Goal: Task Accomplishment & Management: Manage account settings

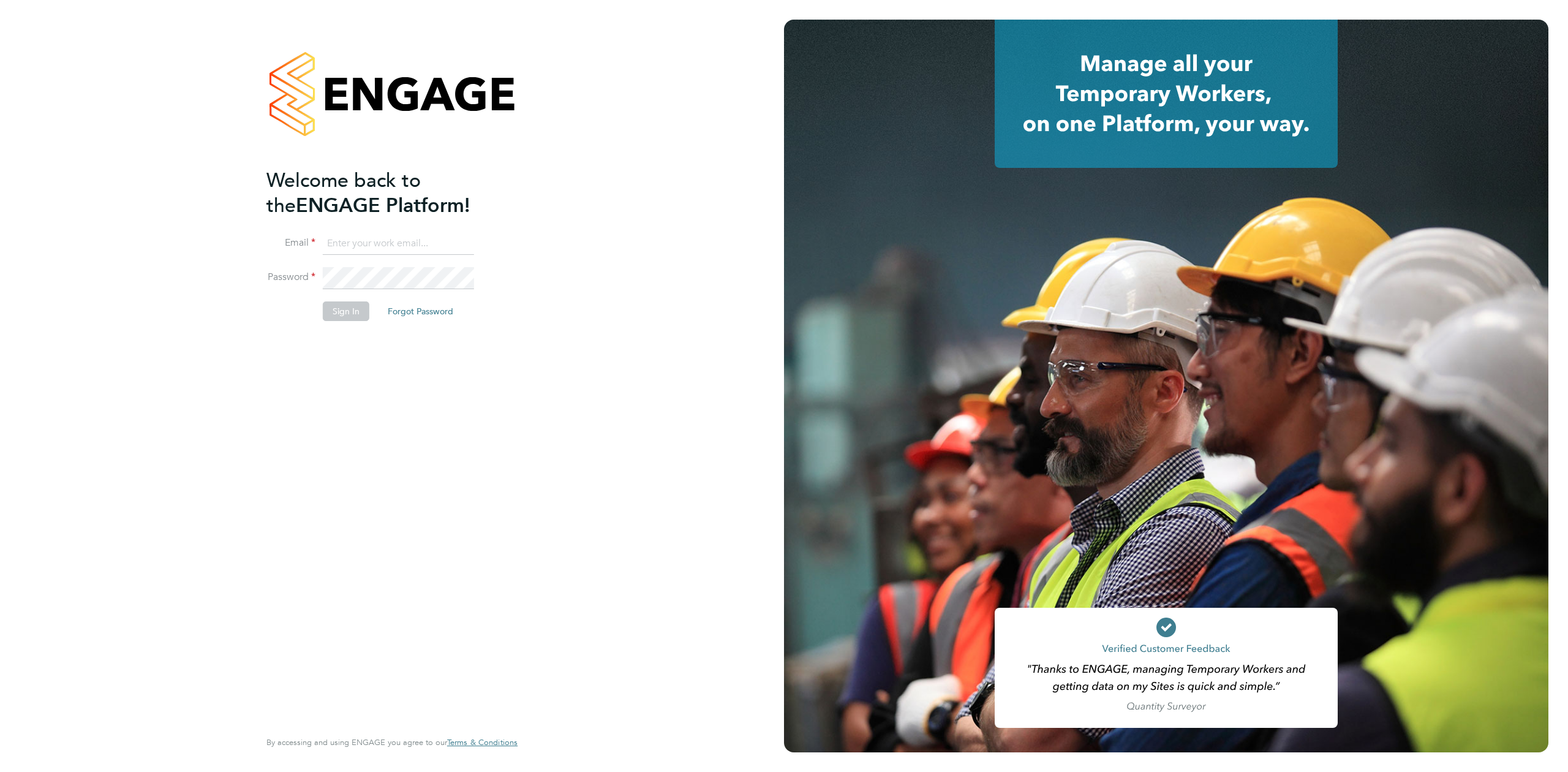
type input "seddon@psrsolutions.co.uk"
click at [340, 304] on button "Sign In" at bounding box center [346, 311] width 47 height 20
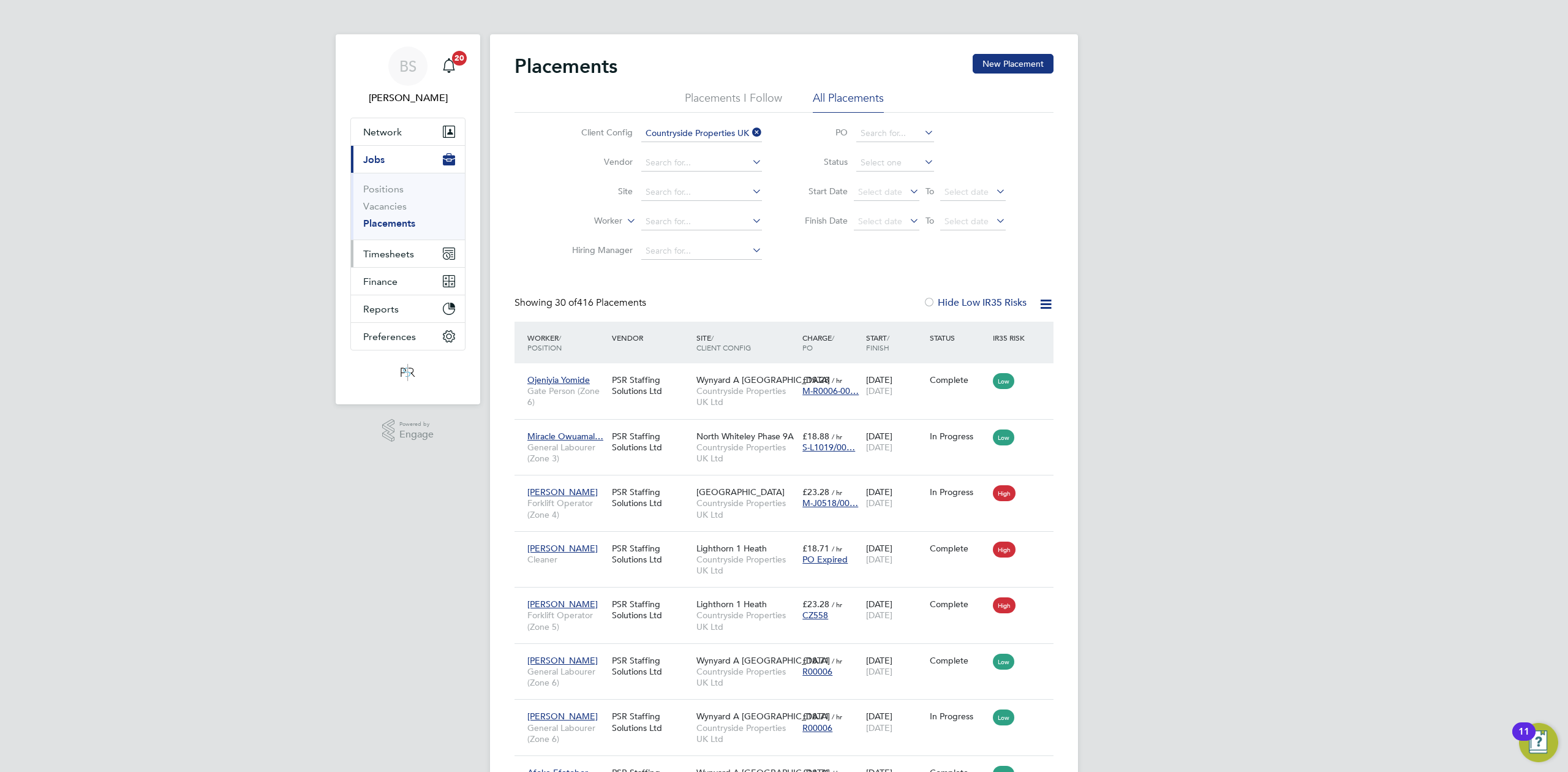
click at [391, 251] on span "Timesheets" at bounding box center [389, 253] width 51 height 12
click at [392, 213] on link "Timesheets" at bounding box center [389, 216] width 51 height 12
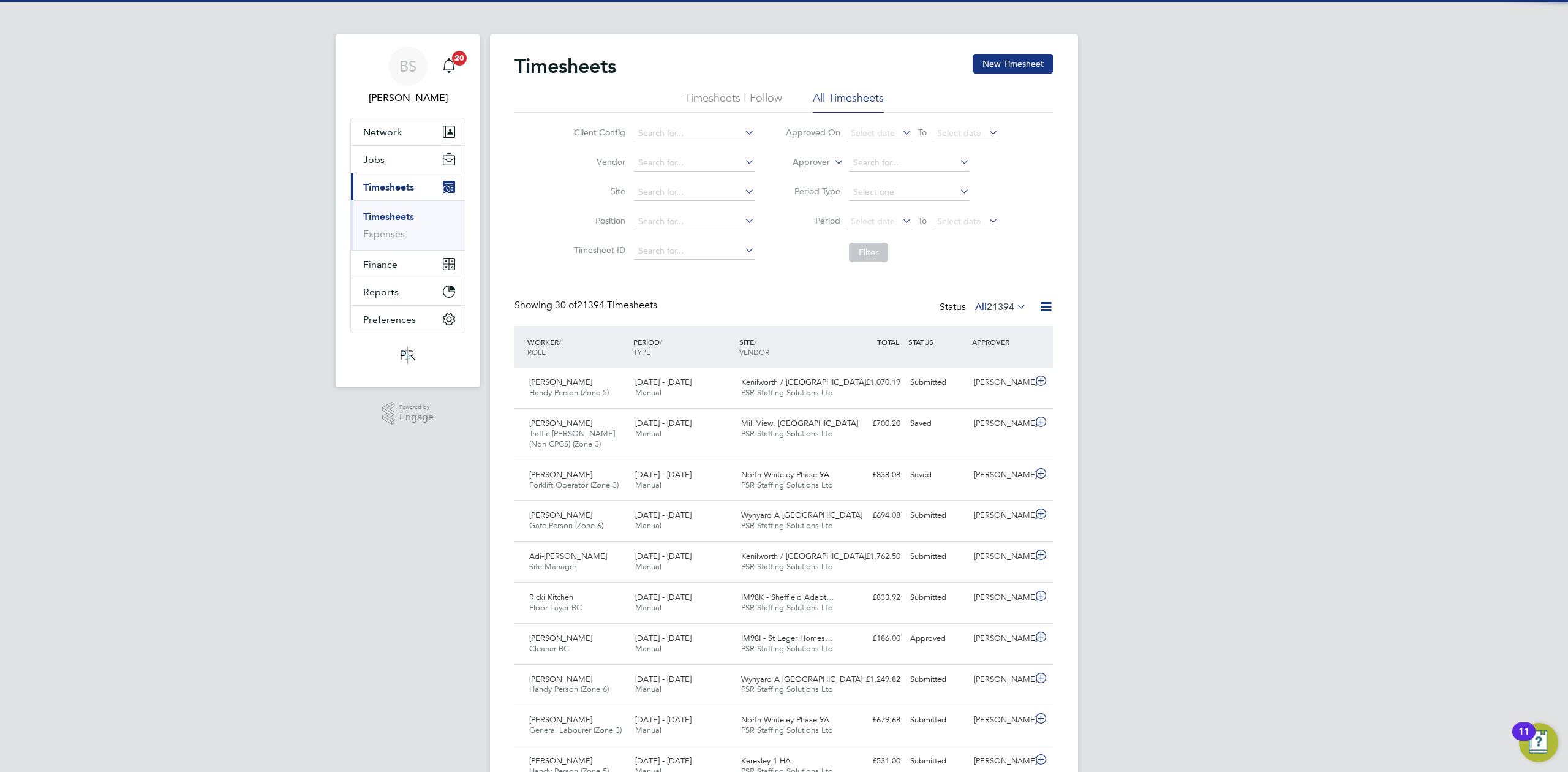
click at [804, 165] on label "Approver" at bounding box center [802, 162] width 55 height 12
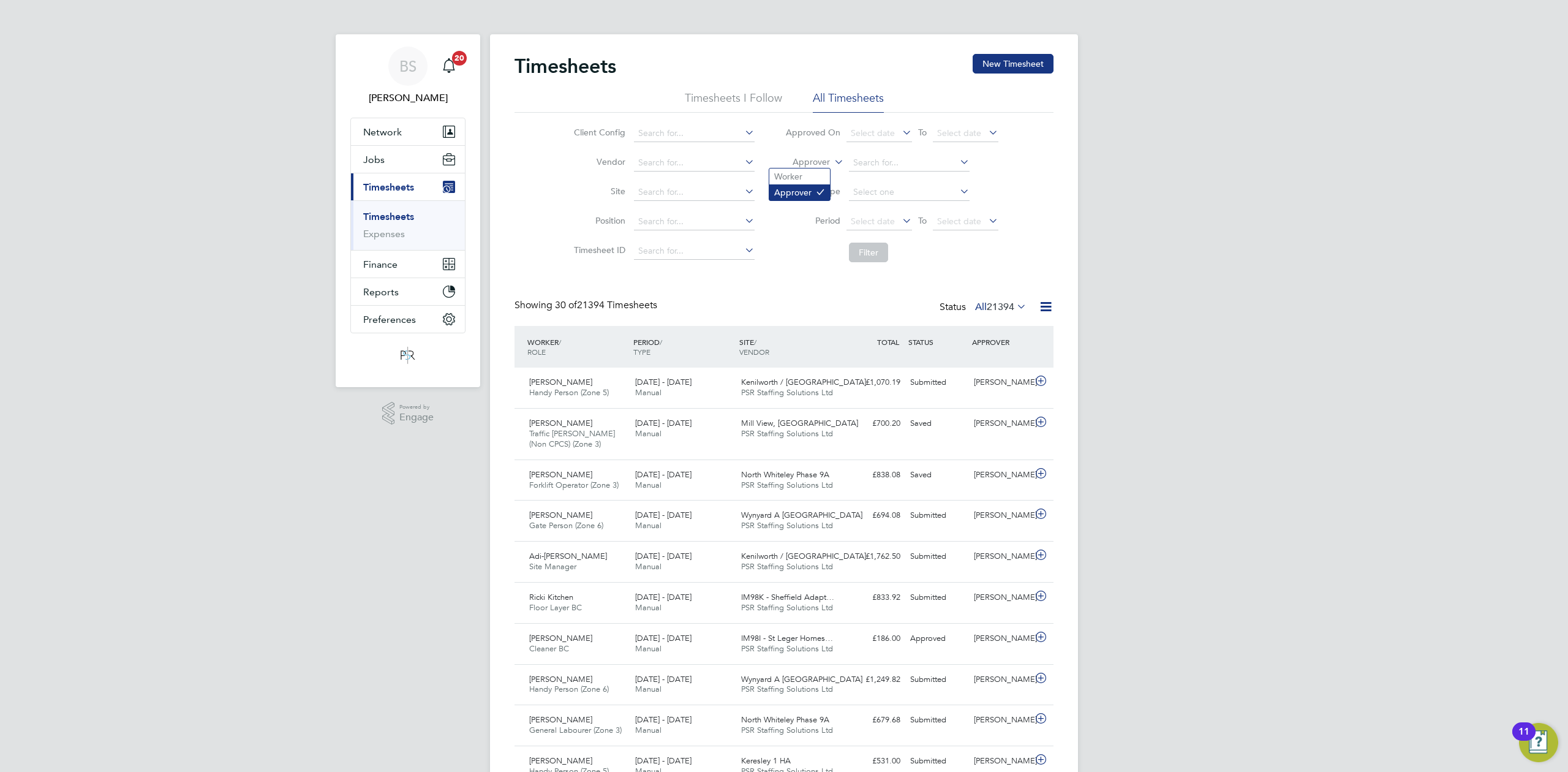
click at [813, 184] on li "Approver" at bounding box center [799, 192] width 60 height 16
click at [807, 166] on label "Approver" at bounding box center [802, 162] width 55 height 12
click at [810, 160] on label "Approver" at bounding box center [802, 162] width 55 height 12
click at [802, 174] on li "Worker" at bounding box center [799, 176] width 60 height 16
click at [861, 158] on input at bounding box center [910, 162] width 121 height 17
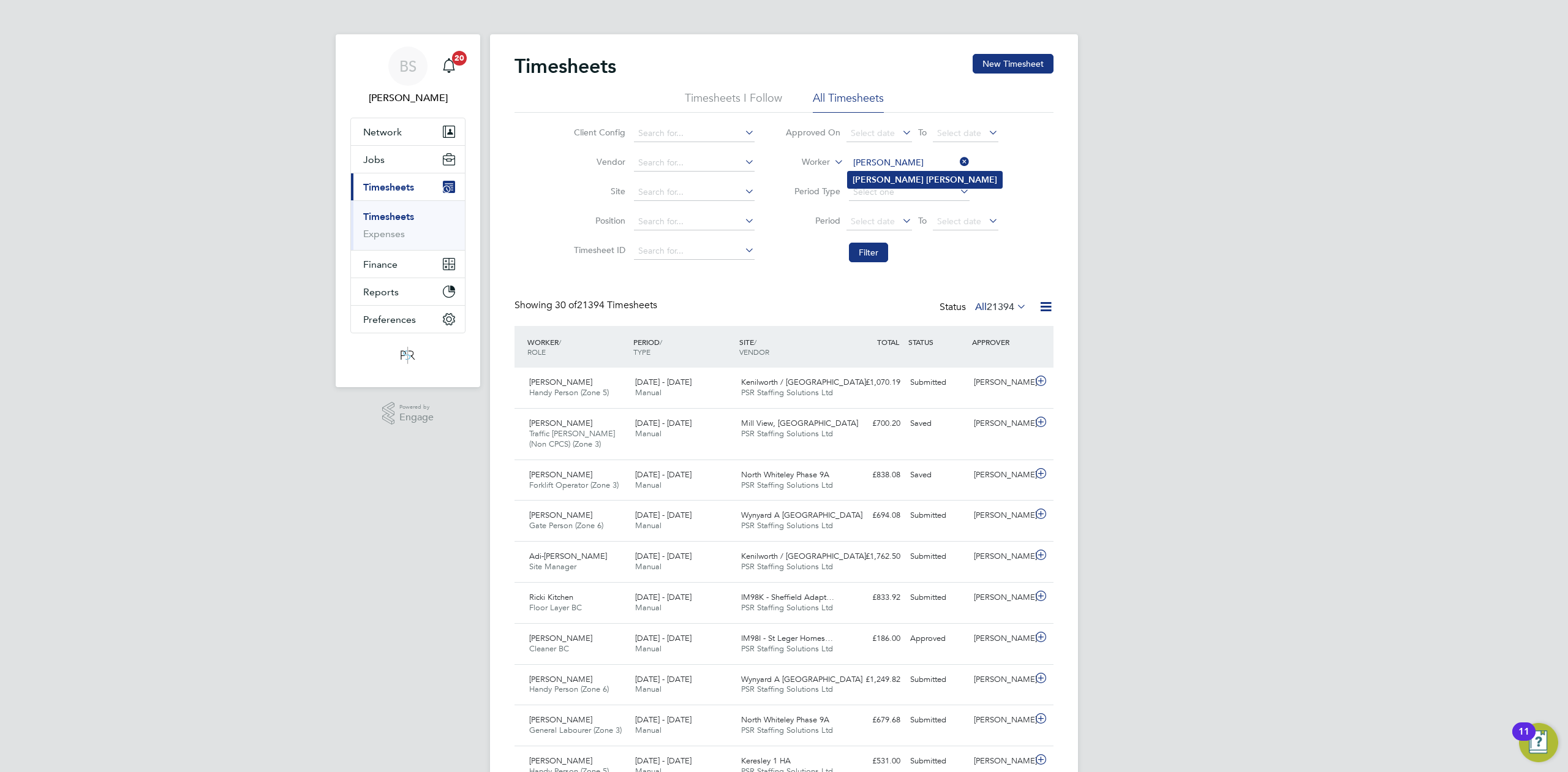
click at [926, 175] on b "Campbell" at bounding box center [961, 179] width 71 height 10
type input "[PERSON_NAME]"
click at [866, 253] on button "Filter" at bounding box center [869, 252] width 39 height 20
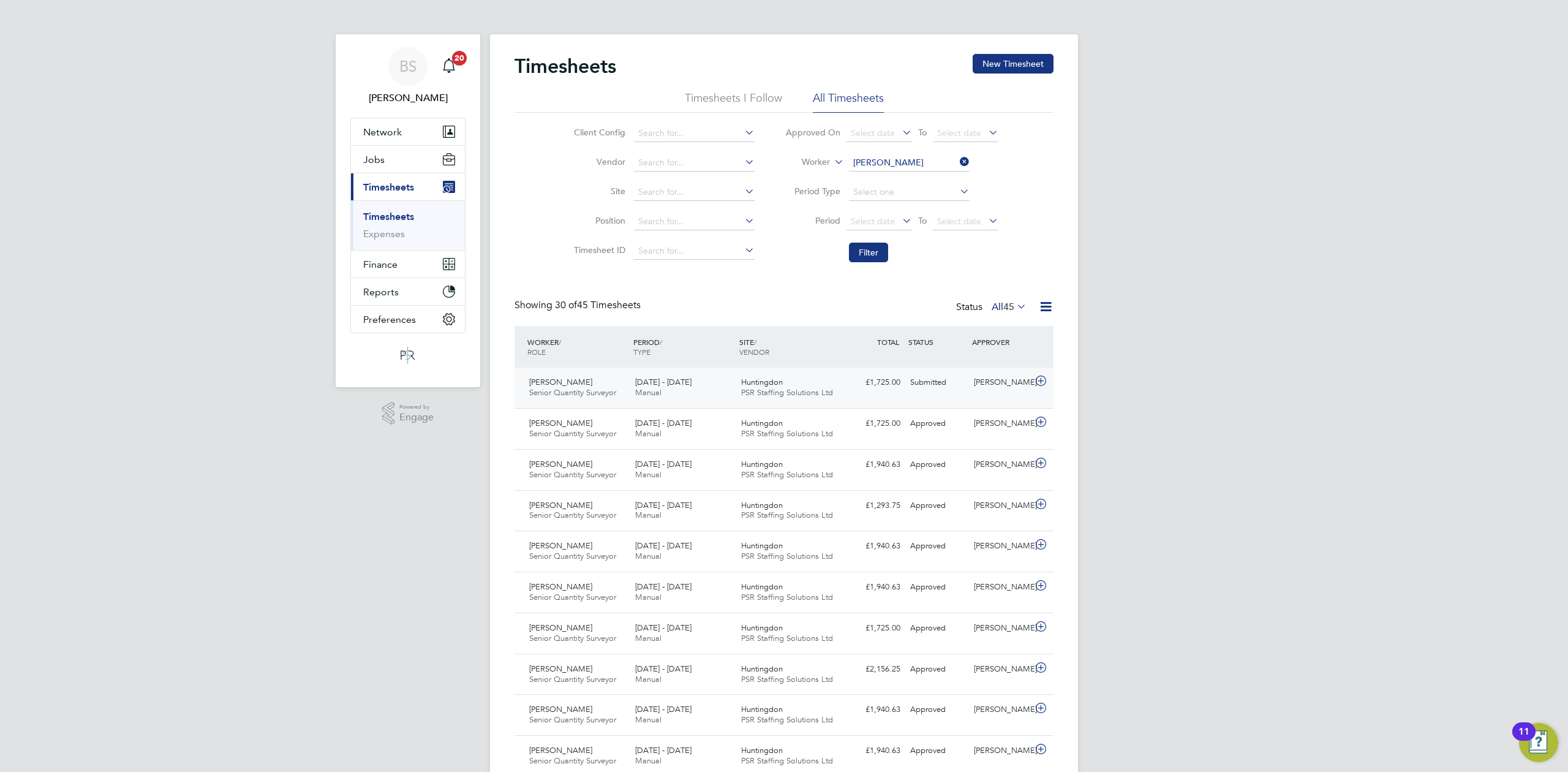
click at [694, 377] on div "[DATE] - [DATE] Manual" at bounding box center [683, 387] width 106 height 31
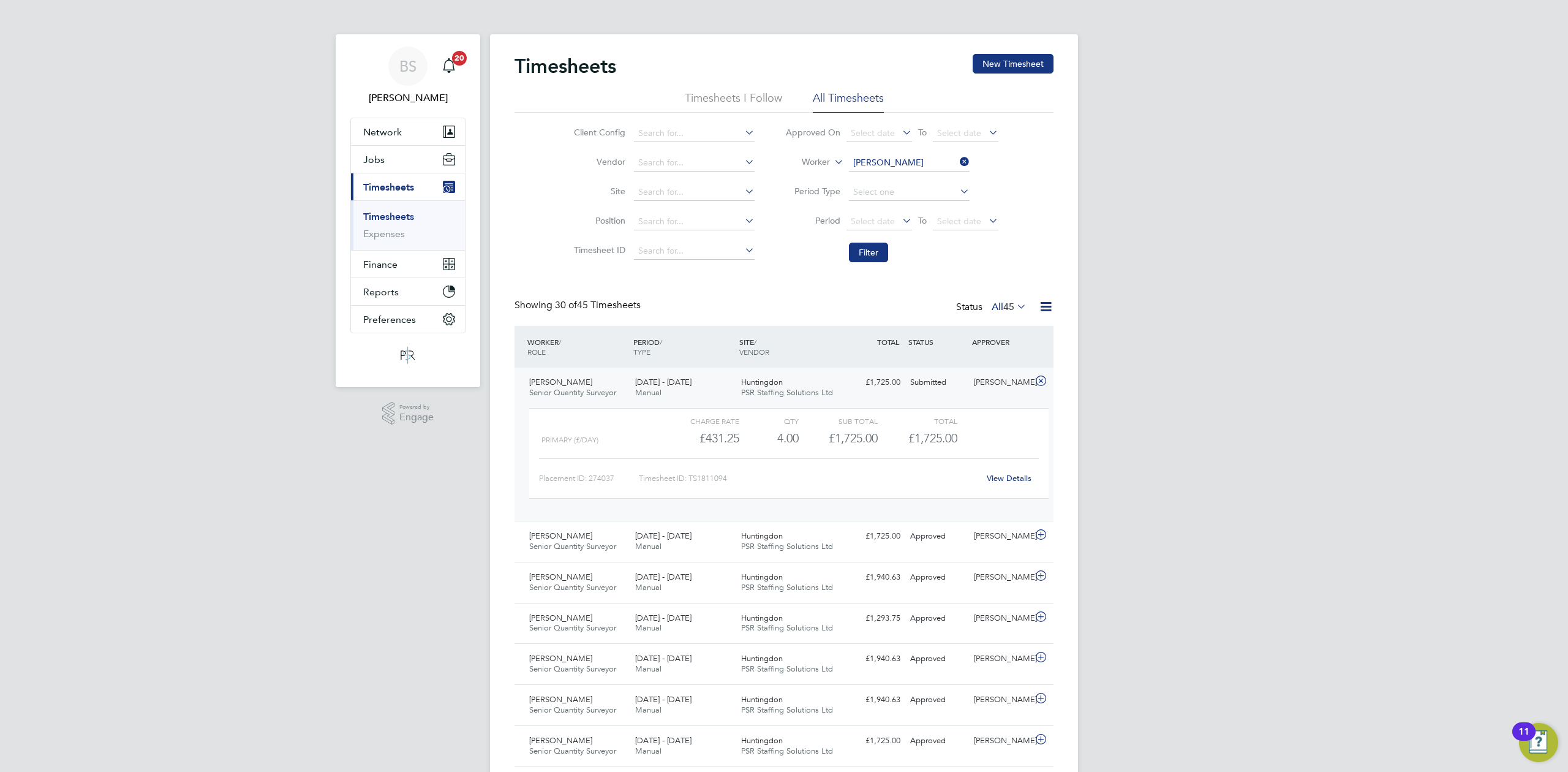
drag, startPoint x: 966, startPoint y: 162, endPoint x: 935, endPoint y: 160, distance: 31.1
click at [957, 160] on icon at bounding box center [957, 161] width 0 height 17
click at [935, 160] on input at bounding box center [910, 162] width 121 height 17
click at [926, 181] on b "Gray" at bounding box center [936, 179] width 19 height 10
type input "[PERSON_NAME]"
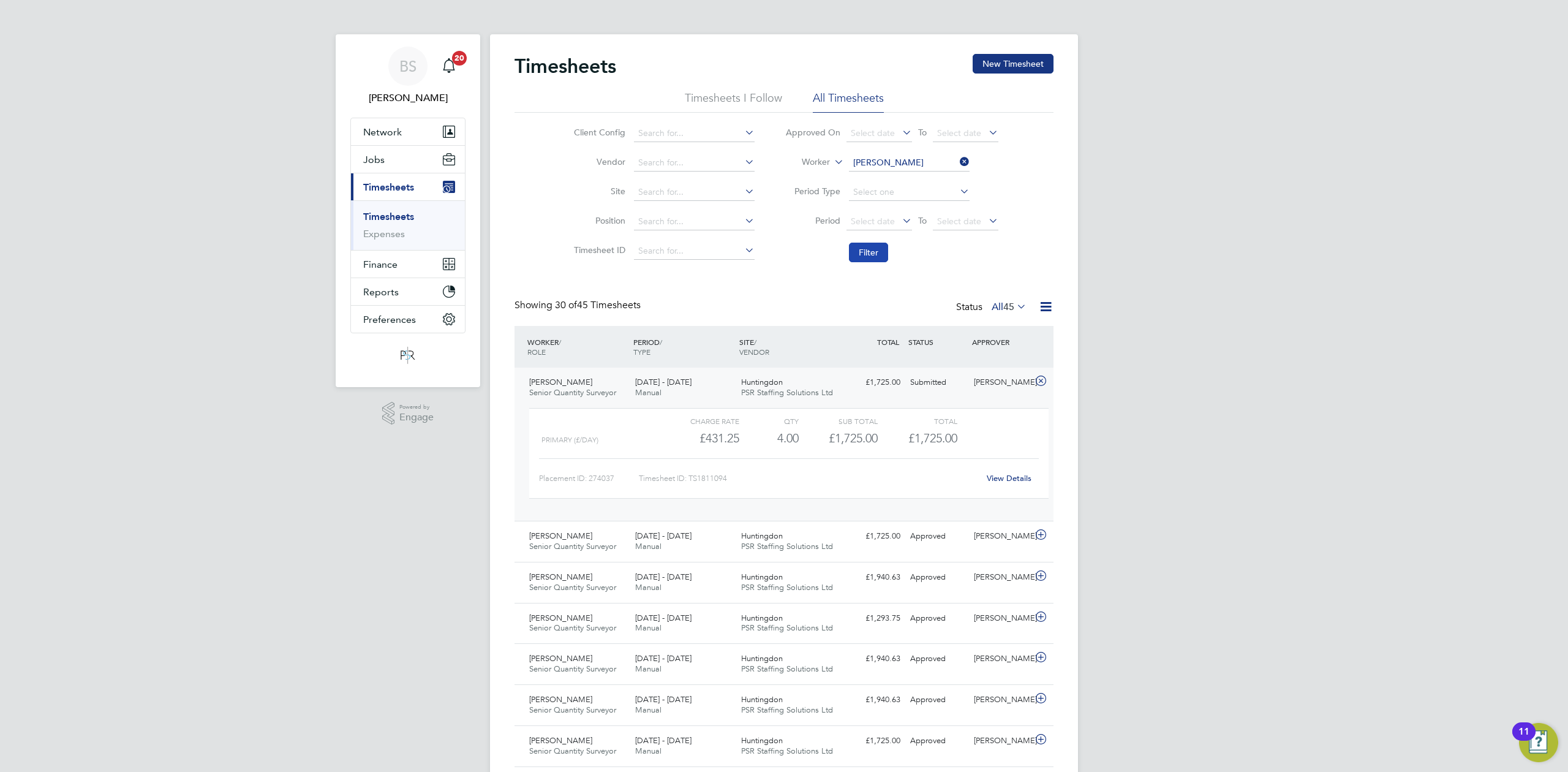
click at [856, 260] on button "Filter" at bounding box center [869, 252] width 39 height 20
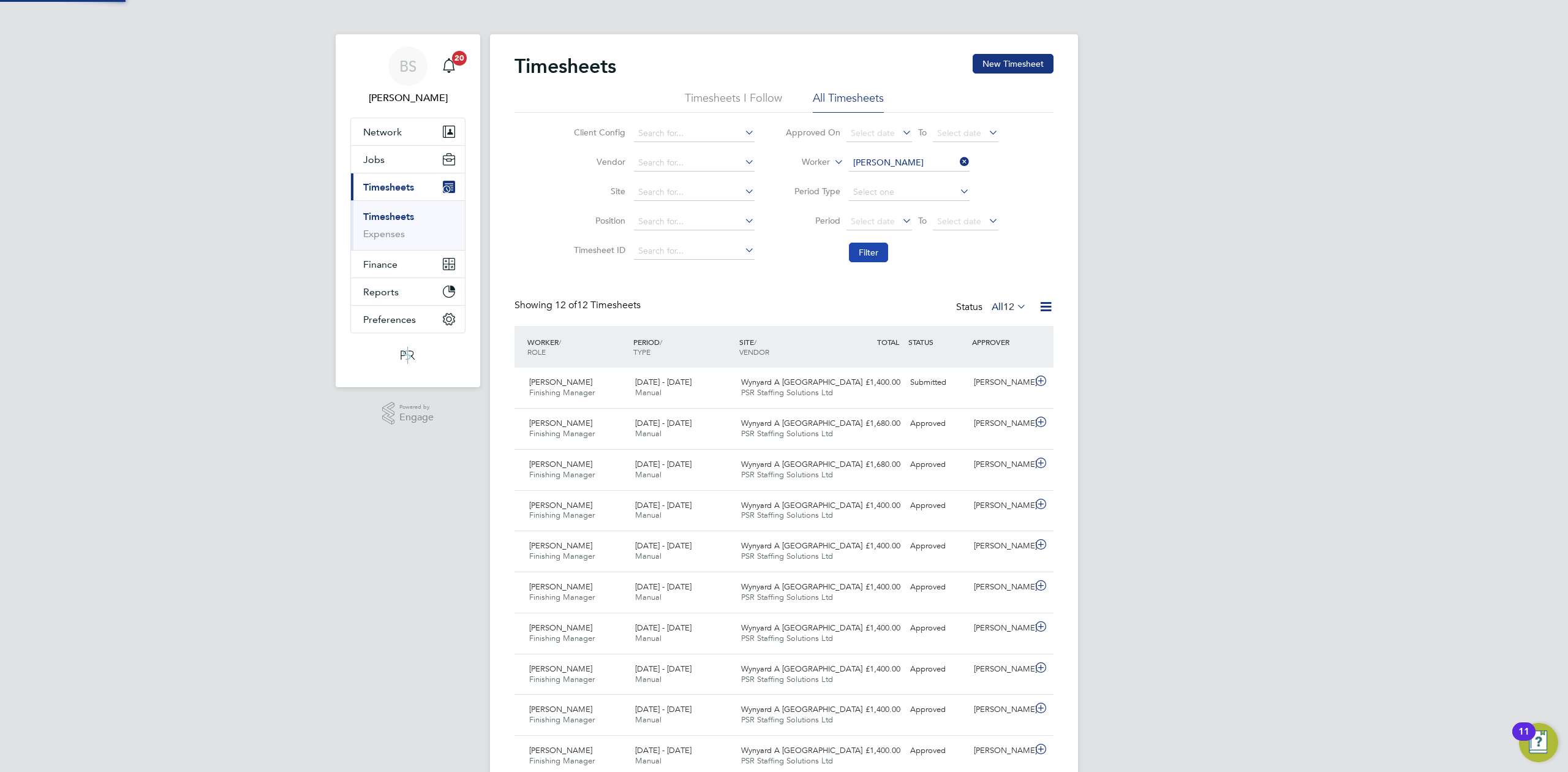
scroll to position [31, 107]
click at [679, 400] on div "[DATE] - [DATE] Manual" at bounding box center [683, 387] width 106 height 31
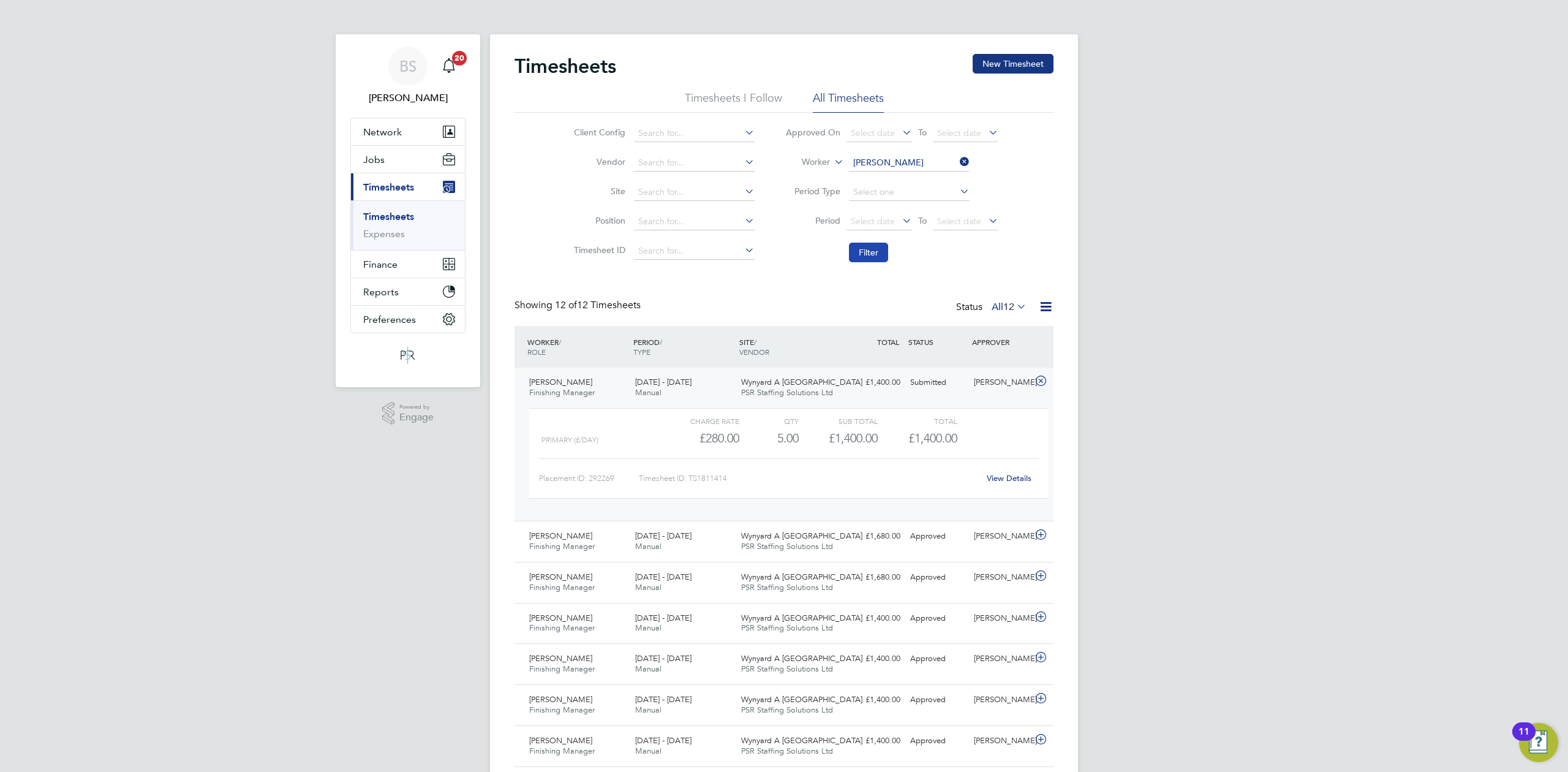
click at [880, 256] on button "Filter" at bounding box center [869, 252] width 39 height 20
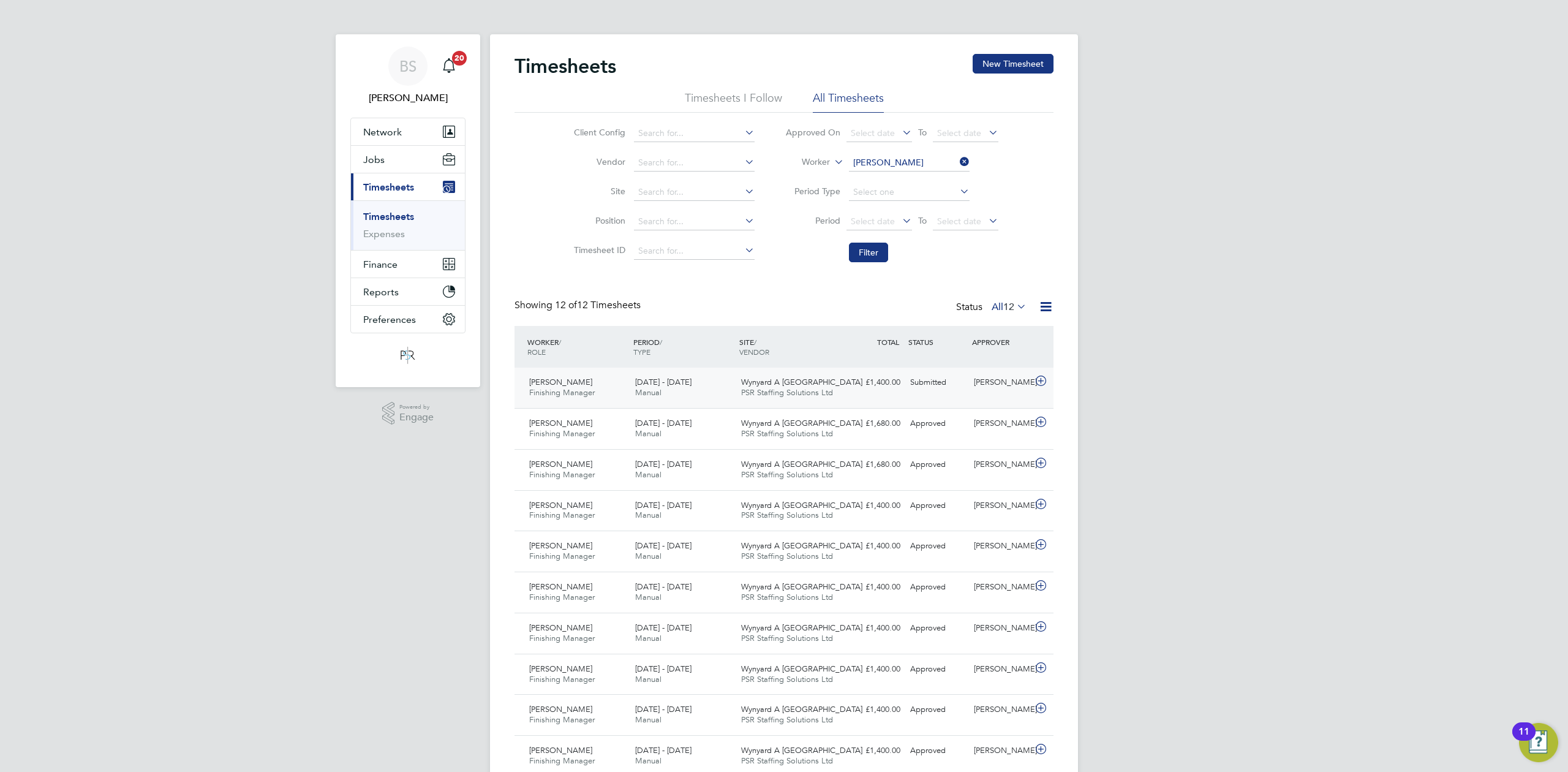
click at [920, 380] on div "Submitted" at bounding box center [938, 383] width 64 height 20
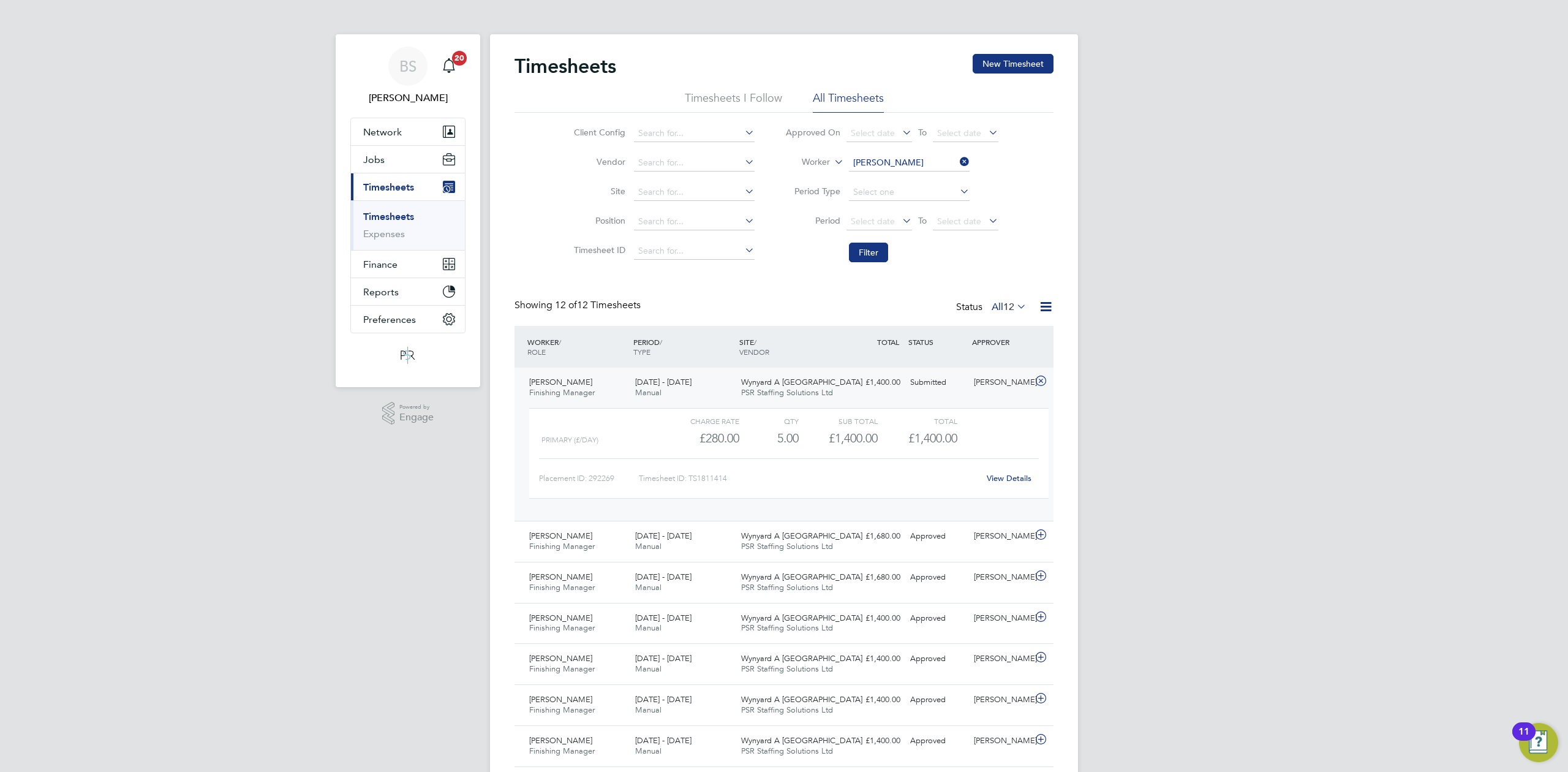
click at [610, 417] on div at bounding box center [601, 421] width 119 height 15
drag, startPoint x: 609, startPoint y: 392, endPoint x: 653, endPoint y: 387, distance: 44.3
click at [609, 390] on div "Raymond Gray Finishing Manager 25 - 31 Aug 2025" at bounding box center [577, 387] width 106 height 31
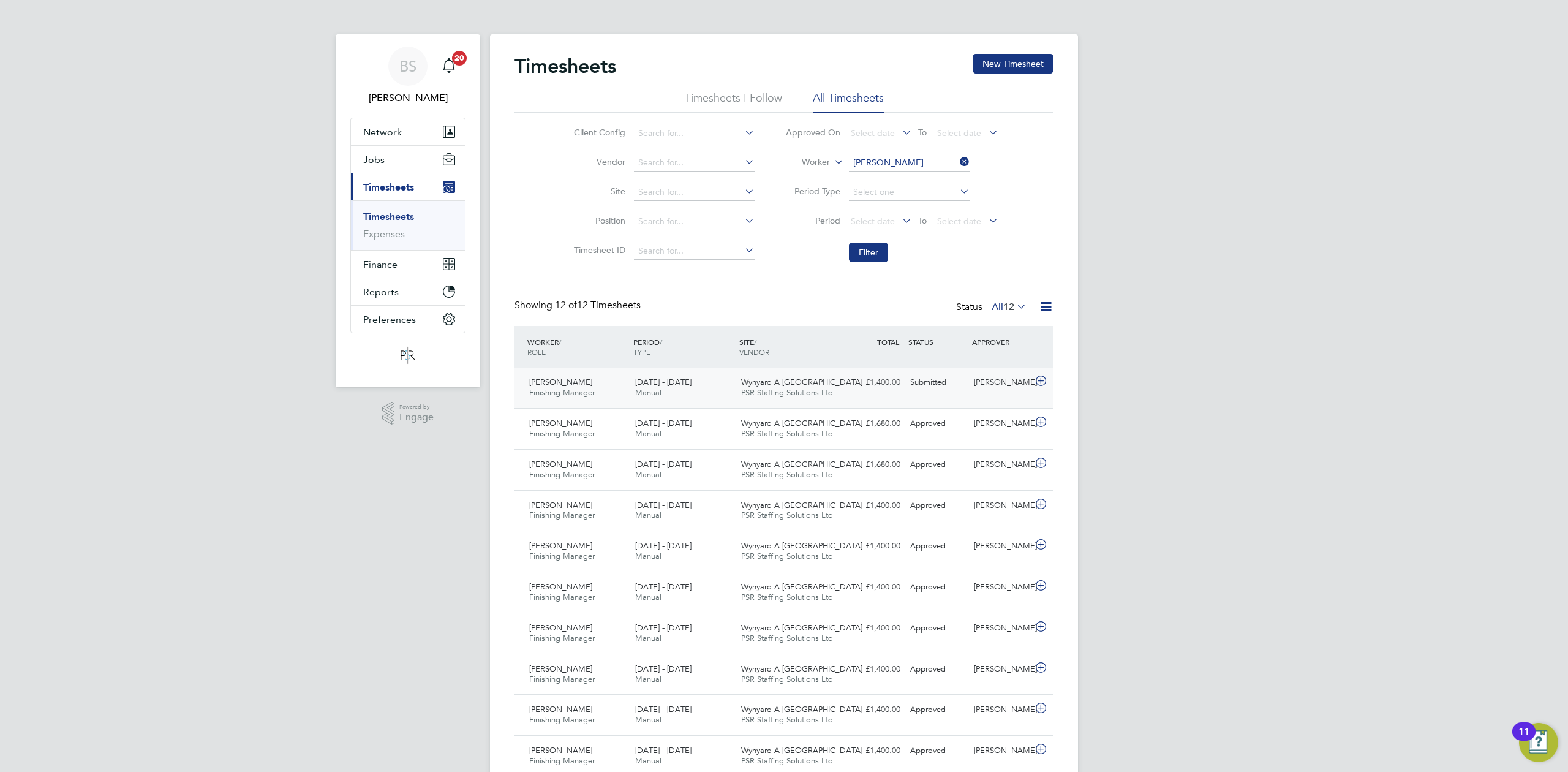
click at [946, 381] on div "Submitted" at bounding box center [938, 383] width 64 height 20
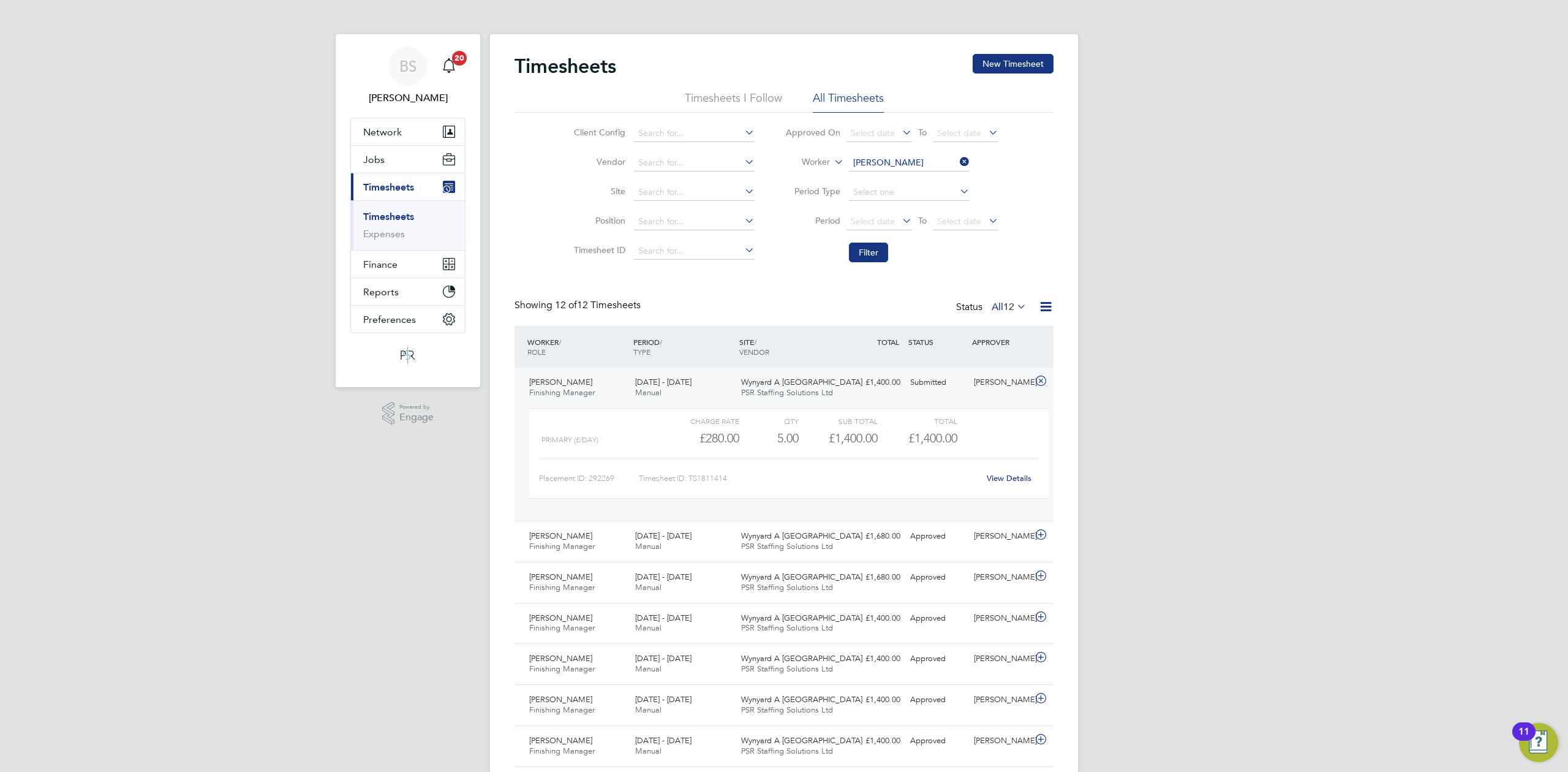
click at [1016, 486] on div "View Details" at bounding box center [1009, 478] width 60 height 20
click at [1014, 480] on link "View Details" at bounding box center [1009, 478] width 45 height 10
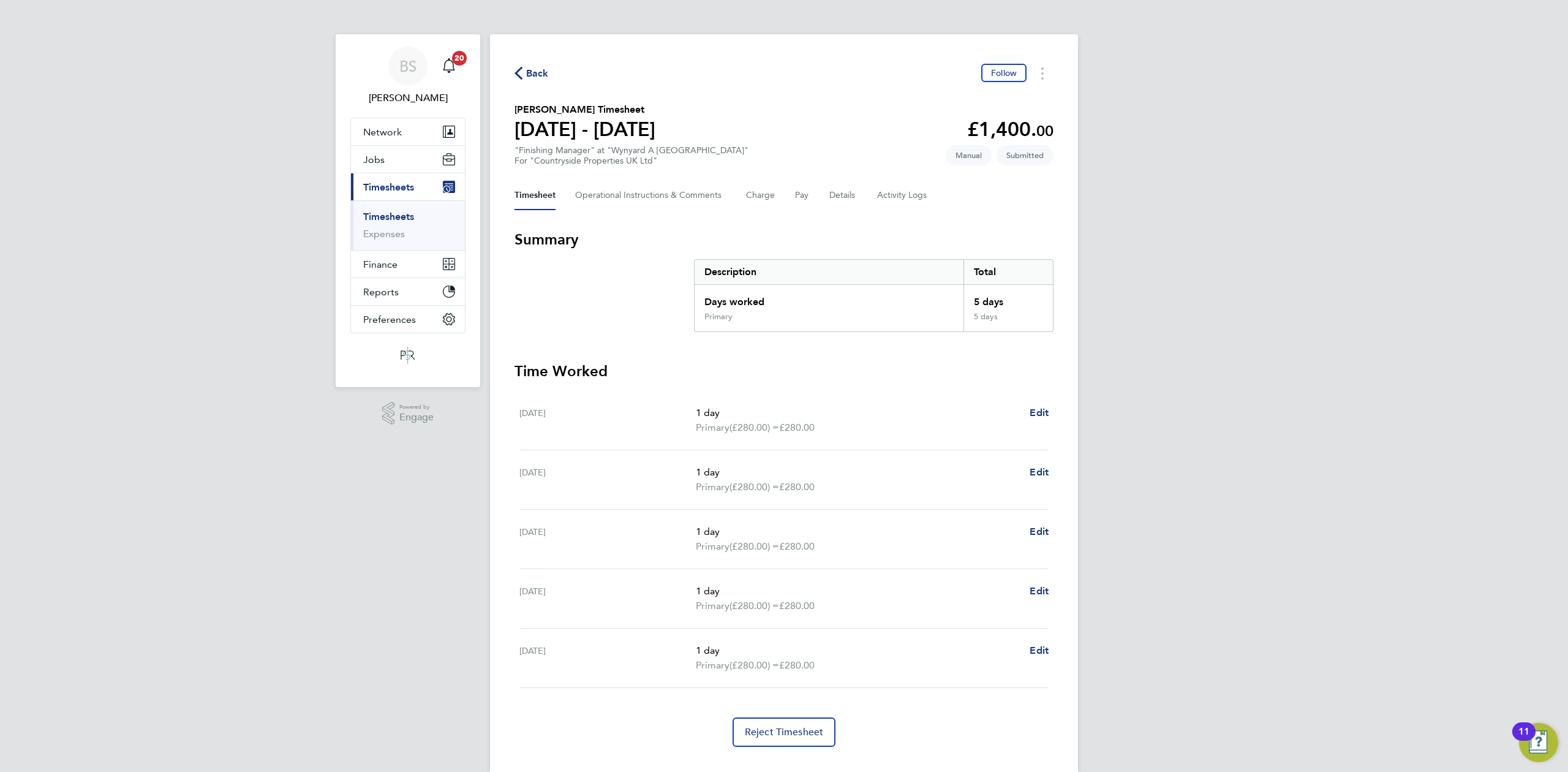
click at [1165, 241] on div "BS Beth Seddon Notifications 20 Applications: Network Team Members Businesses S…" at bounding box center [784, 398] width 1568 height 796
click at [1043, 409] on span "Edit" at bounding box center [1039, 413] width 19 height 12
select select "1"
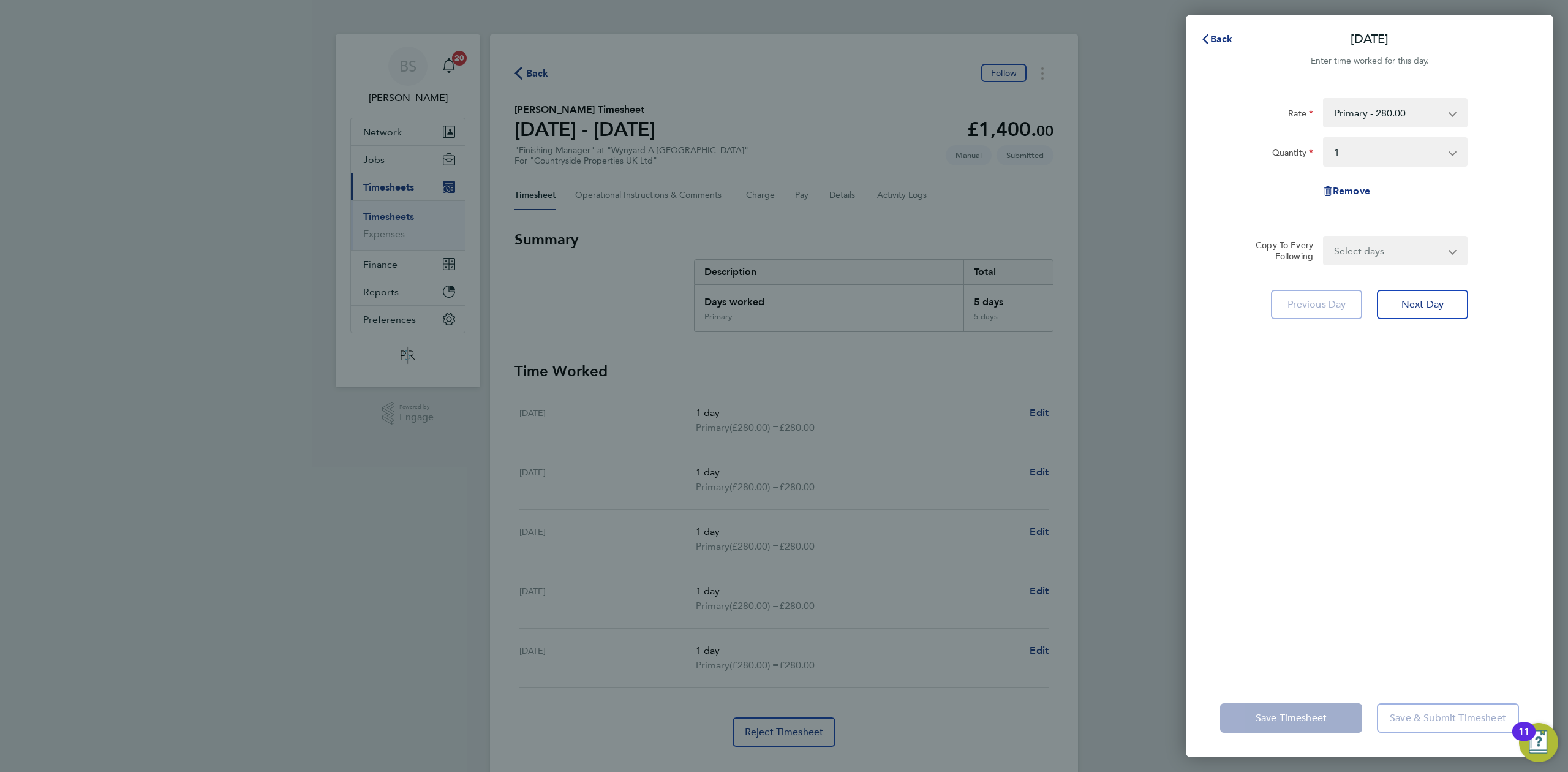
click at [1362, 183] on div "Remove" at bounding box center [1369, 191] width 103 height 29
click at [1358, 191] on span "Remove" at bounding box center [1351, 190] width 37 height 12
select select "null"
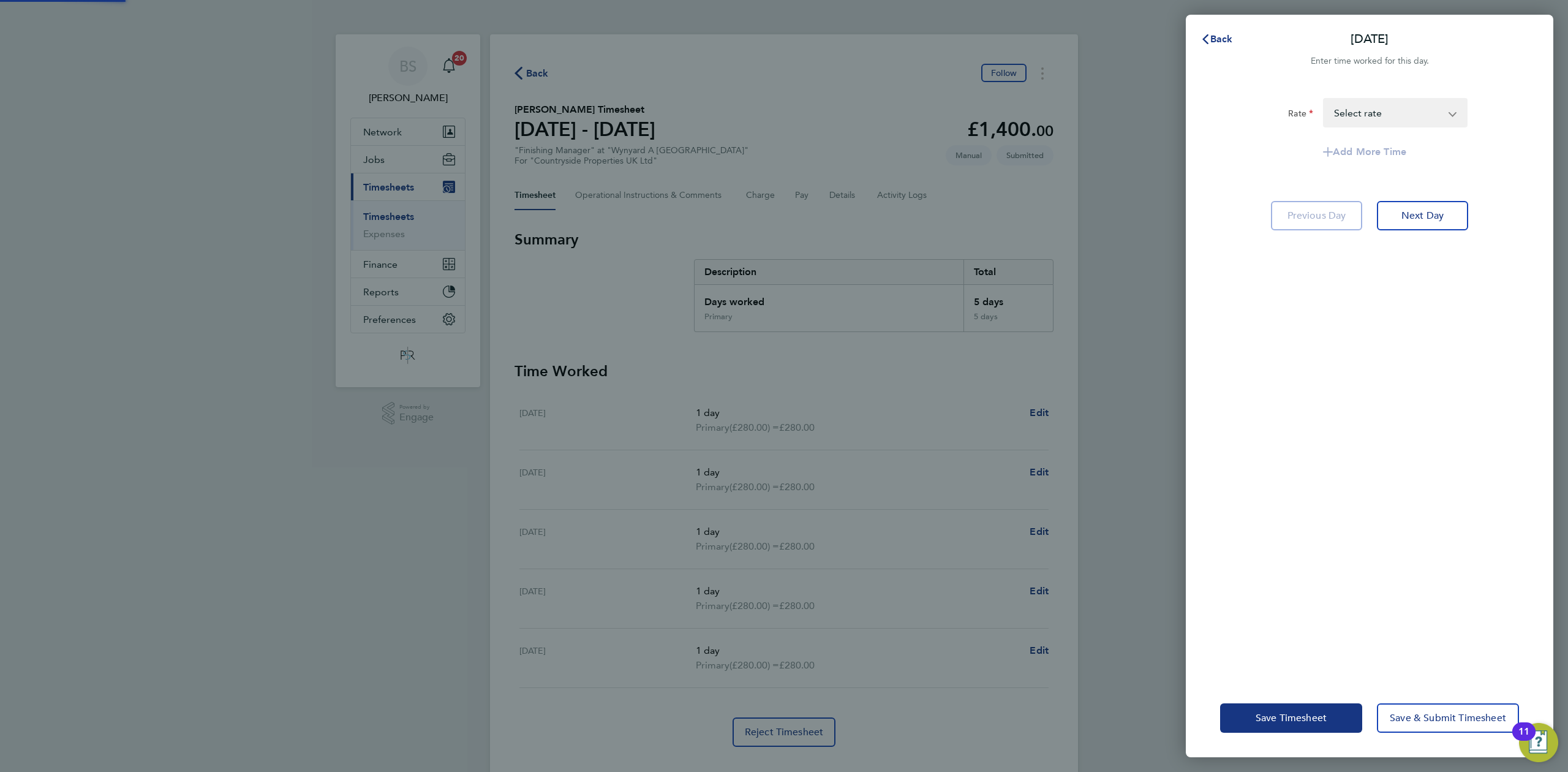
drag, startPoint x: 1340, startPoint y: 557, endPoint x: 1285, endPoint y: 667, distance: 123.0
click at [1340, 557] on div "Rate Primary - 280.00 Select rate Add More Time Previous Day Next Day" at bounding box center [1369, 381] width 368 height 595
click at [1299, 714] on span "Save Timesheet" at bounding box center [1291, 718] width 71 height 12
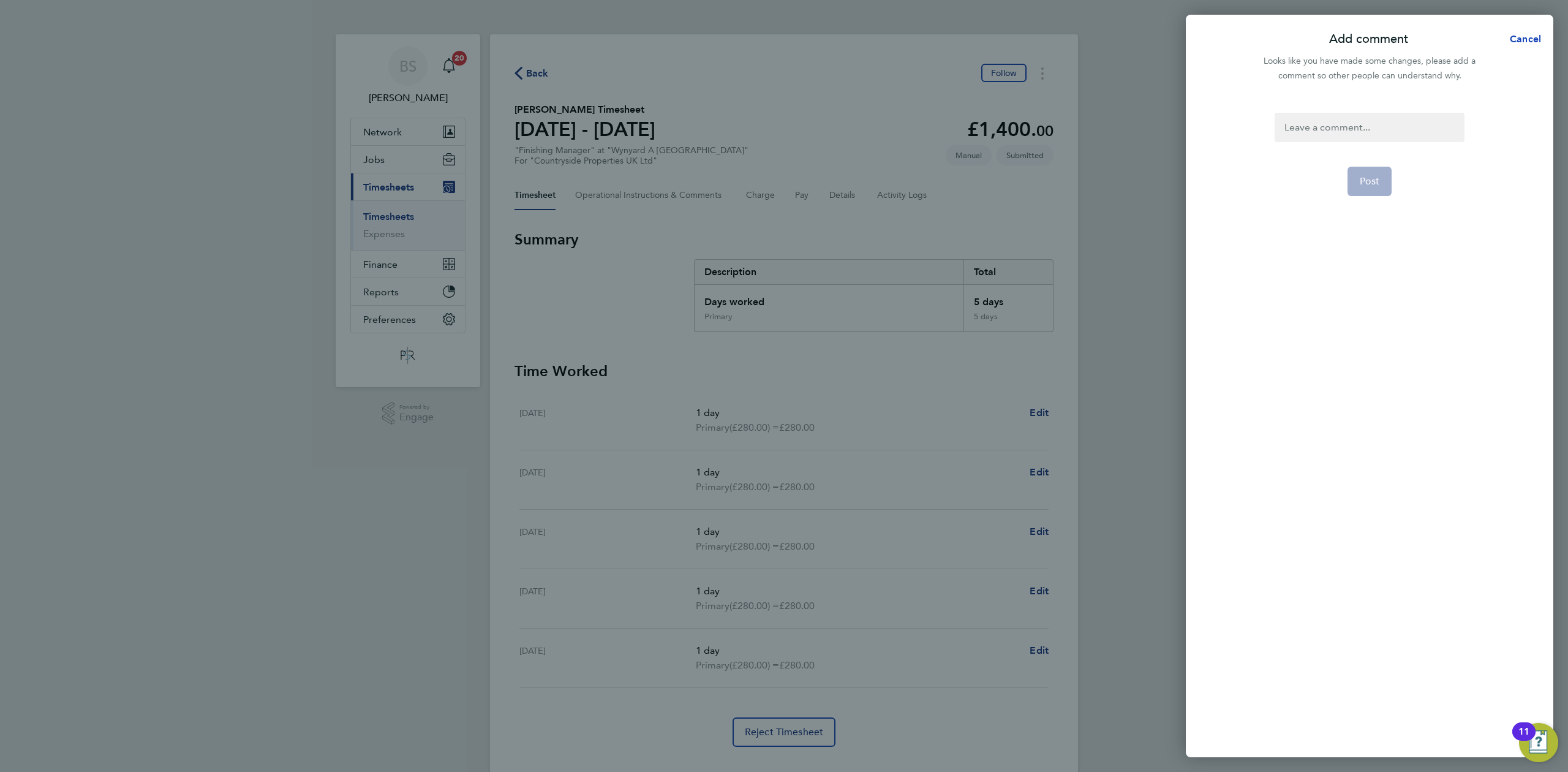
click at [1514, 35] on span "Cancel" at bounding box center [1523, 39] width 35 height 12
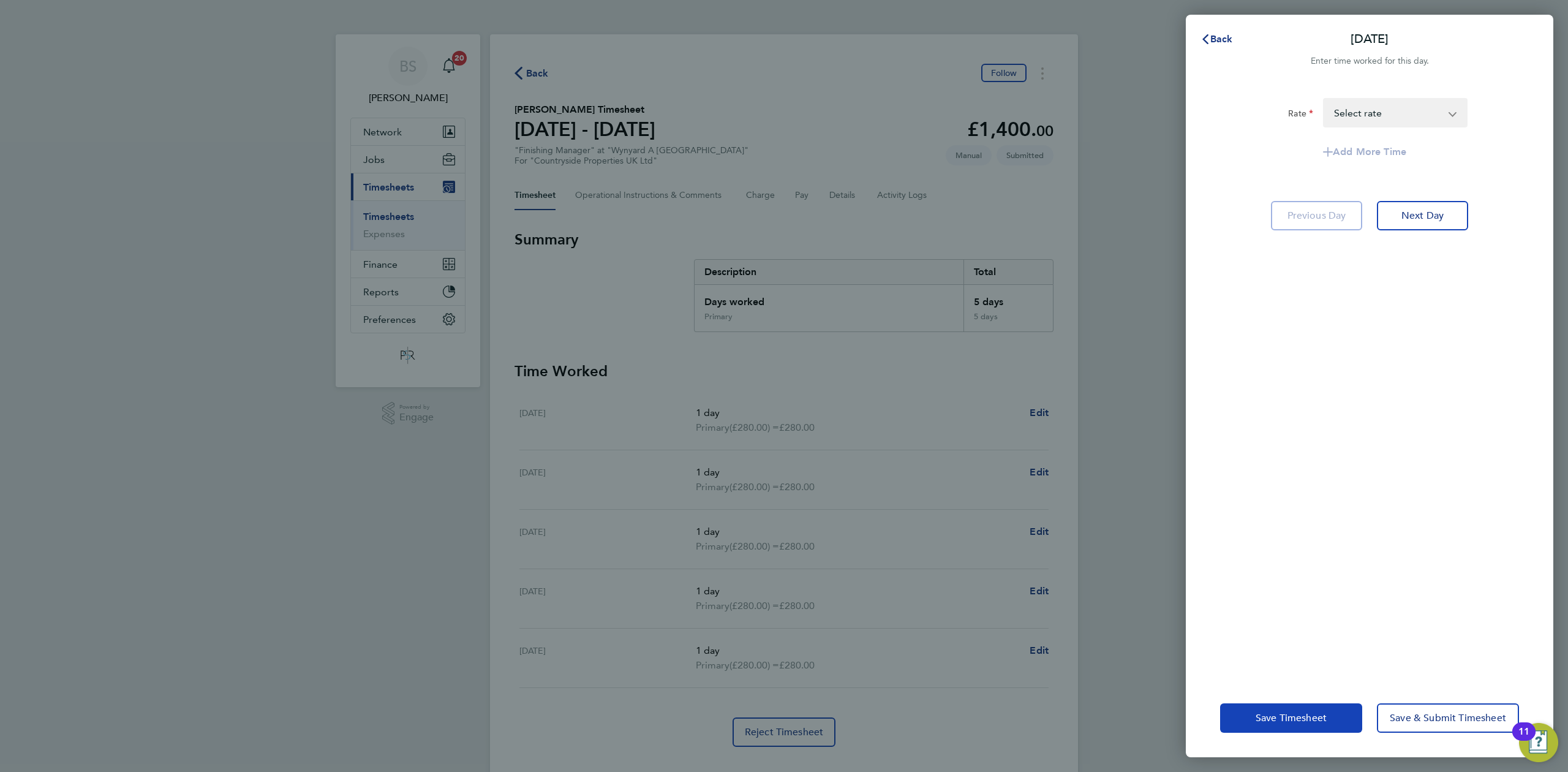
click at [1307, 725] on button "Save Timesheet" at bounding box center [1291, 718] width 142 height 29
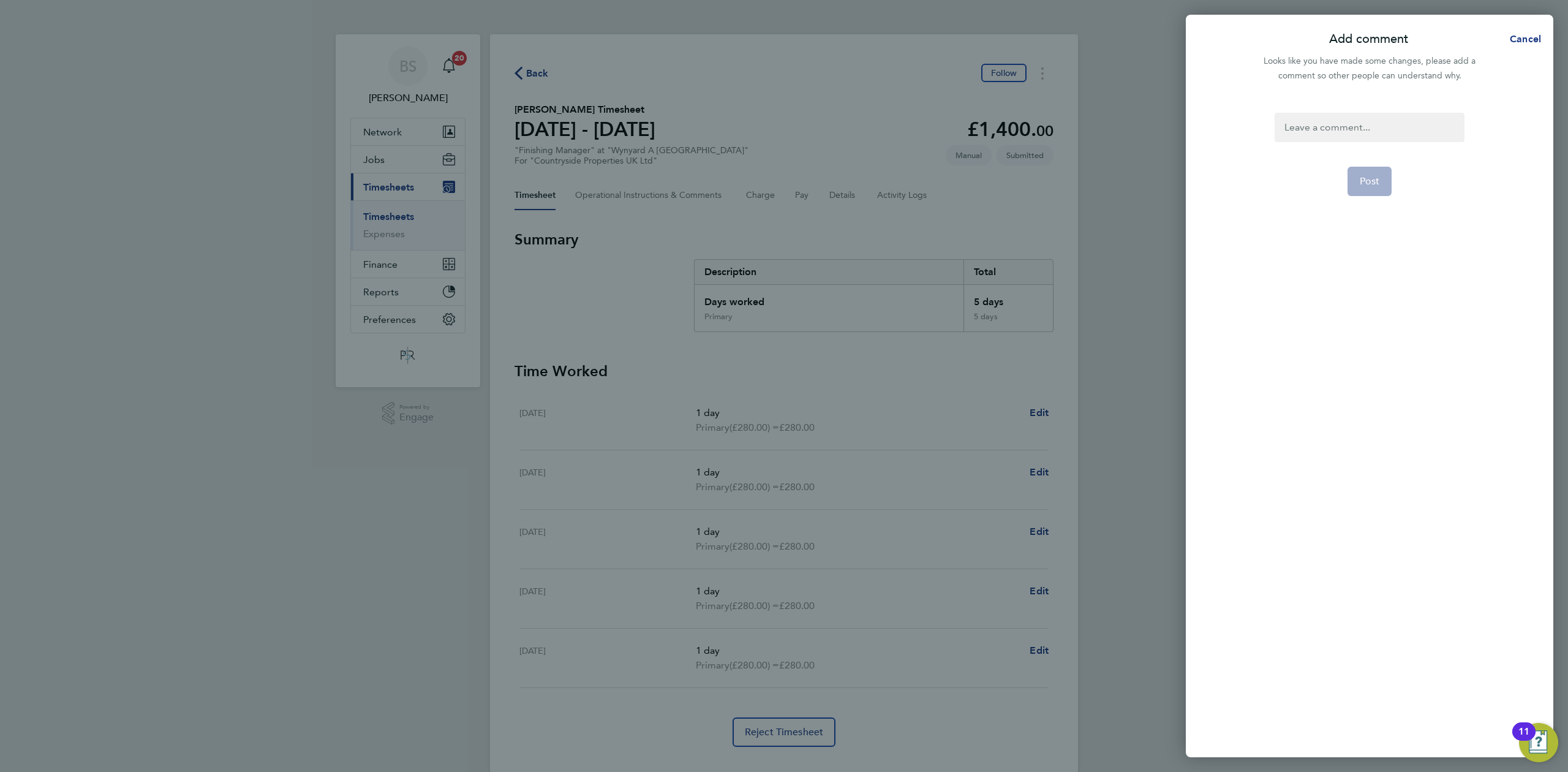
click at [1324, 120] on div at bounding box center [1369, 127] width 190 height 29
click at [1325, 121] on div at bounding box center [1369, 127] width 190 height 29
click at [1380, 183] on button "Post" at bounding box center [1370, 181] width 45 height 29
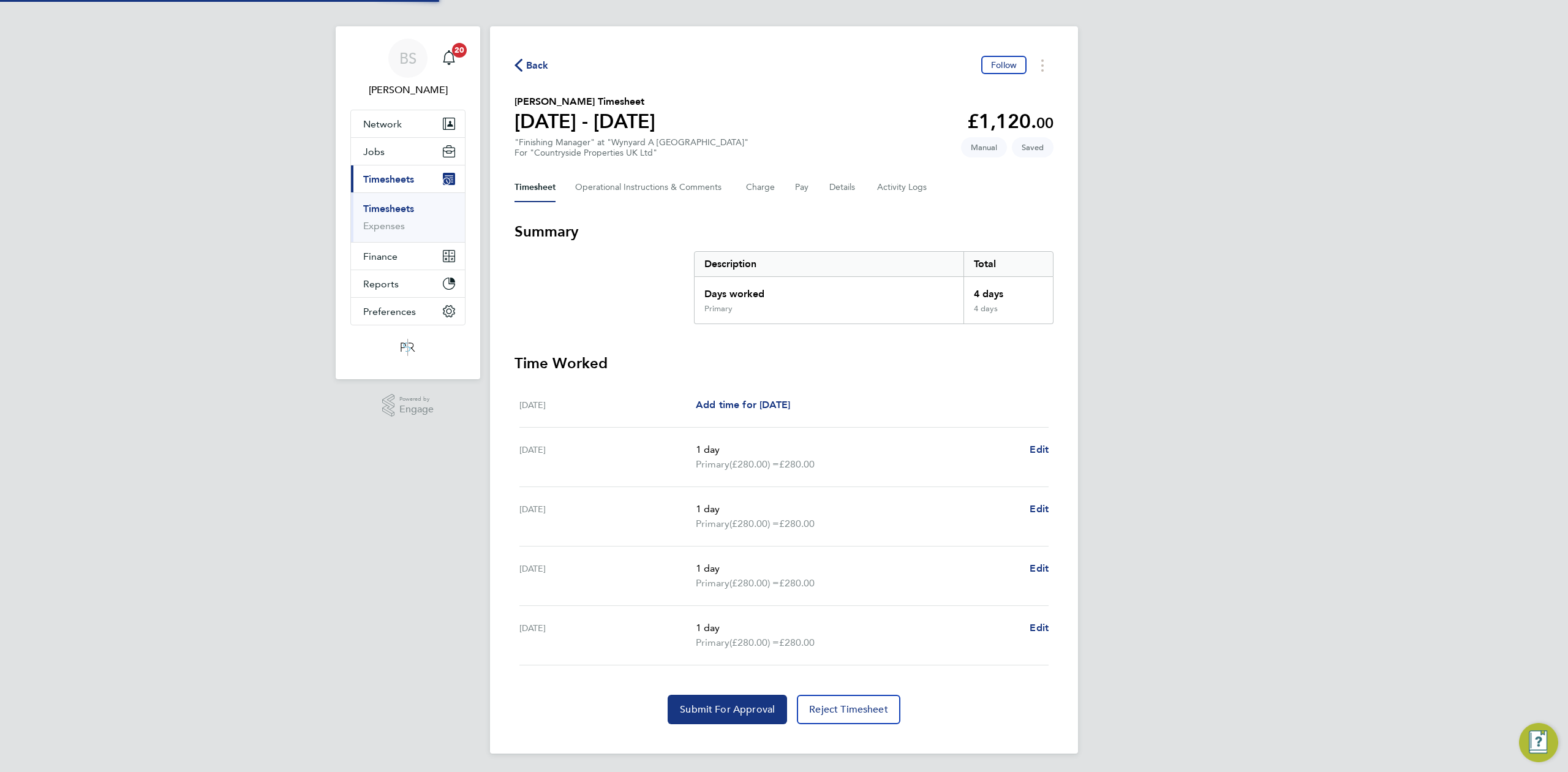
scroll to position [10, 0]
click at [1294, 456] on div "BS Beth Seddon Notifications 20 Applications: Network Team Members Businesses S…" at bounding box center [784, 381] width 1568 height 782
click at [687, 706] on span "Submit For Approval" at bounding box center [728, 708] width 95 height 12
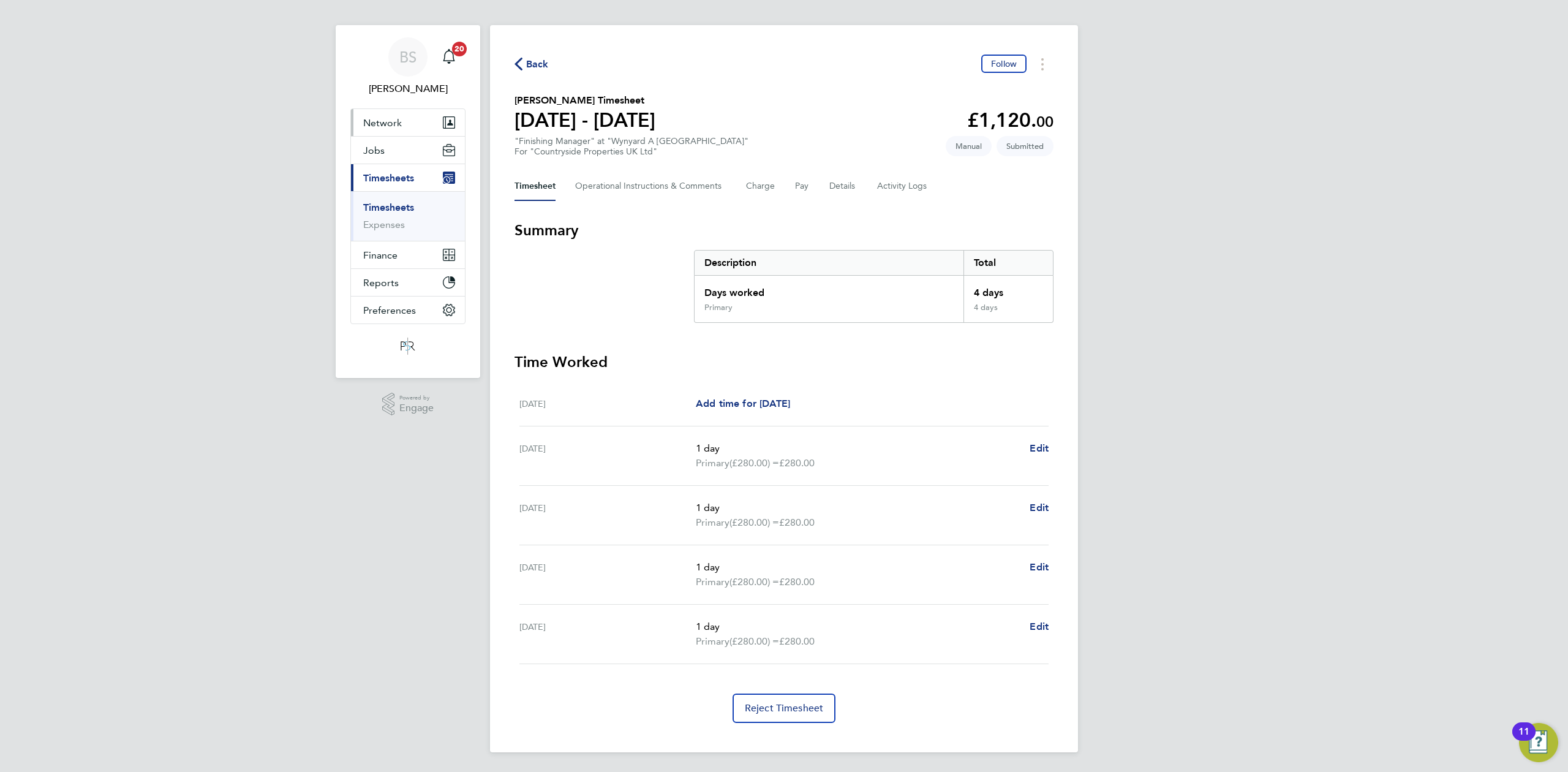
drag, startPoint x: 414, startPoint y: 130, endPoint x: 414, endPoint y: 116, distance: 14.0
click at [414, 130] on button "Network" at bounding box center [408, 122] width 114 height 27
click at [390, 203] on link "Workers" at bounding box center [382, 203] width 37 height 12
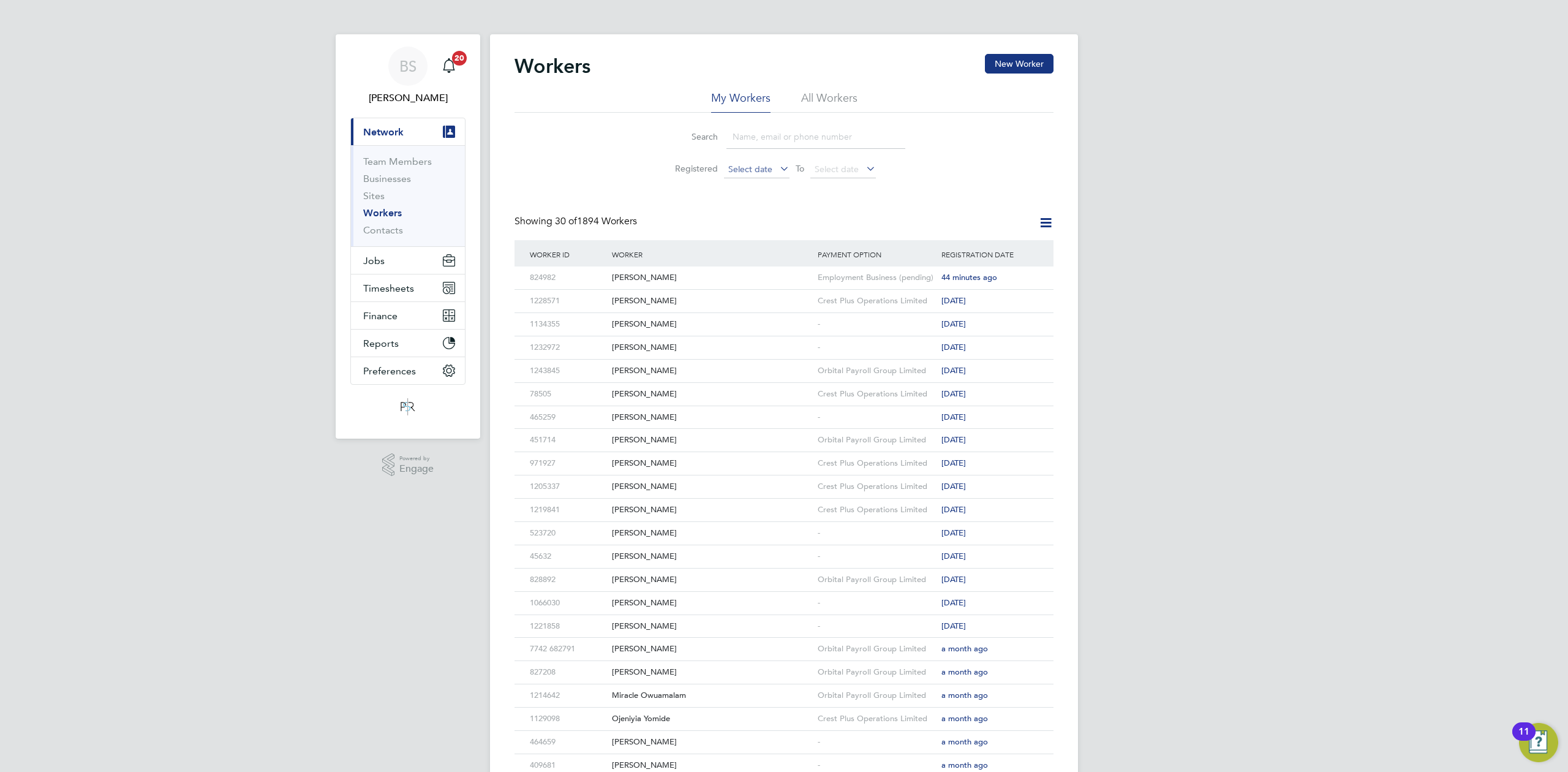
drag, startPoint x: 800, startPoint y: 135, endPoint x: 779, endPoint y: 160, distance: 32.6
click at [800, 136] on input at bounding box center [815, 137] width 179 height 24
type input "martin mccabe"
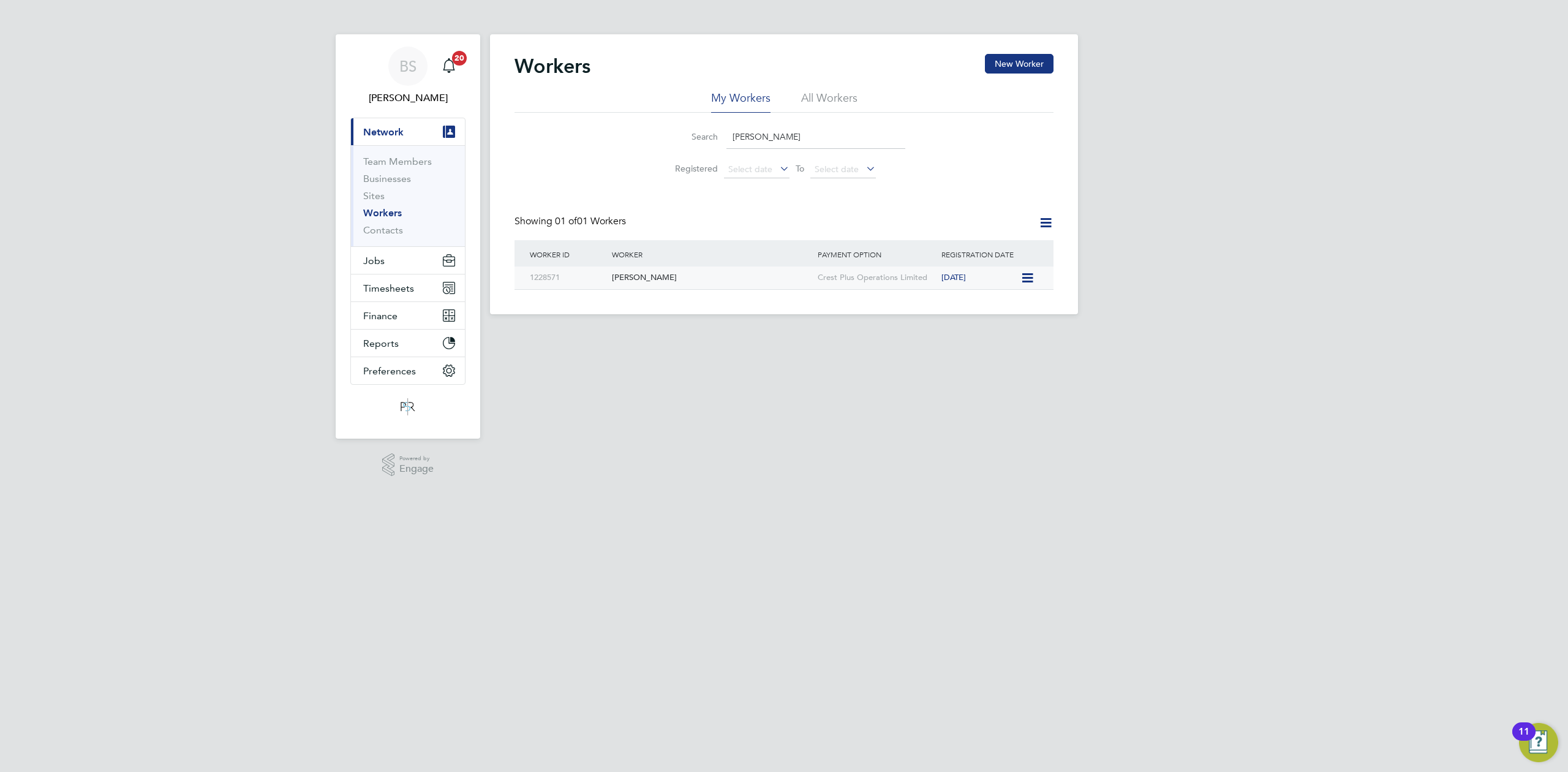
click at [806, 270] on div "[PERSON_NAME]" at bounding box center [711, 277] width 206 height 22
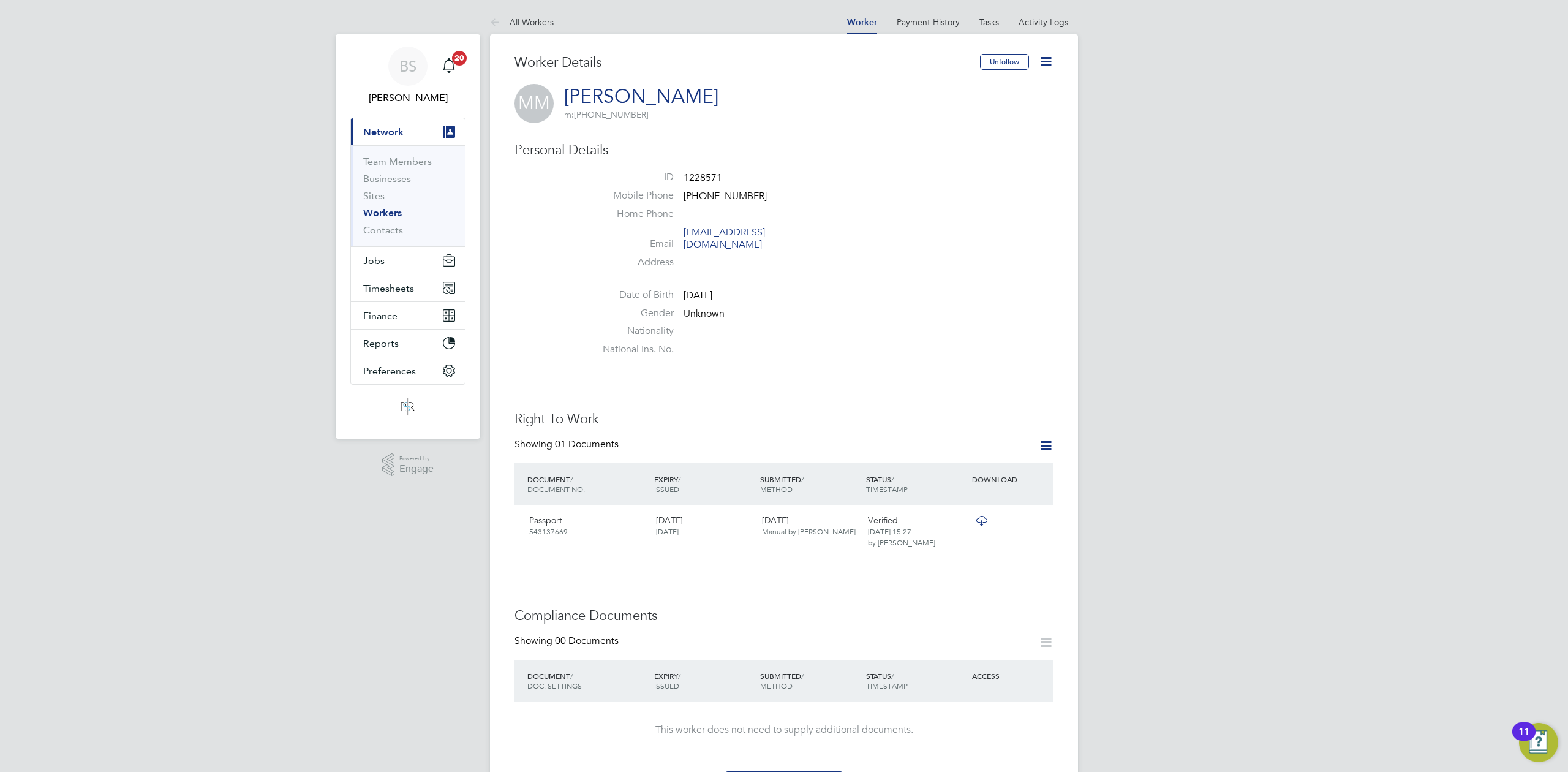
click at [1041, 56] on icon at bounding box center [1046, 61] width 16 height 16
click at [1198, 133] on div "BS Beth Seddon Notifications 20 Applications: Current page: Network Team Member…" at bounding box center [784, 657] width 1568 height 1314
click at [1047, 58] on icon at bounding box center [1046, 61] width 16 height 16
click at [949, 88] on li "Invite Worker" at bounding box center [976, 90] width 153 height 17
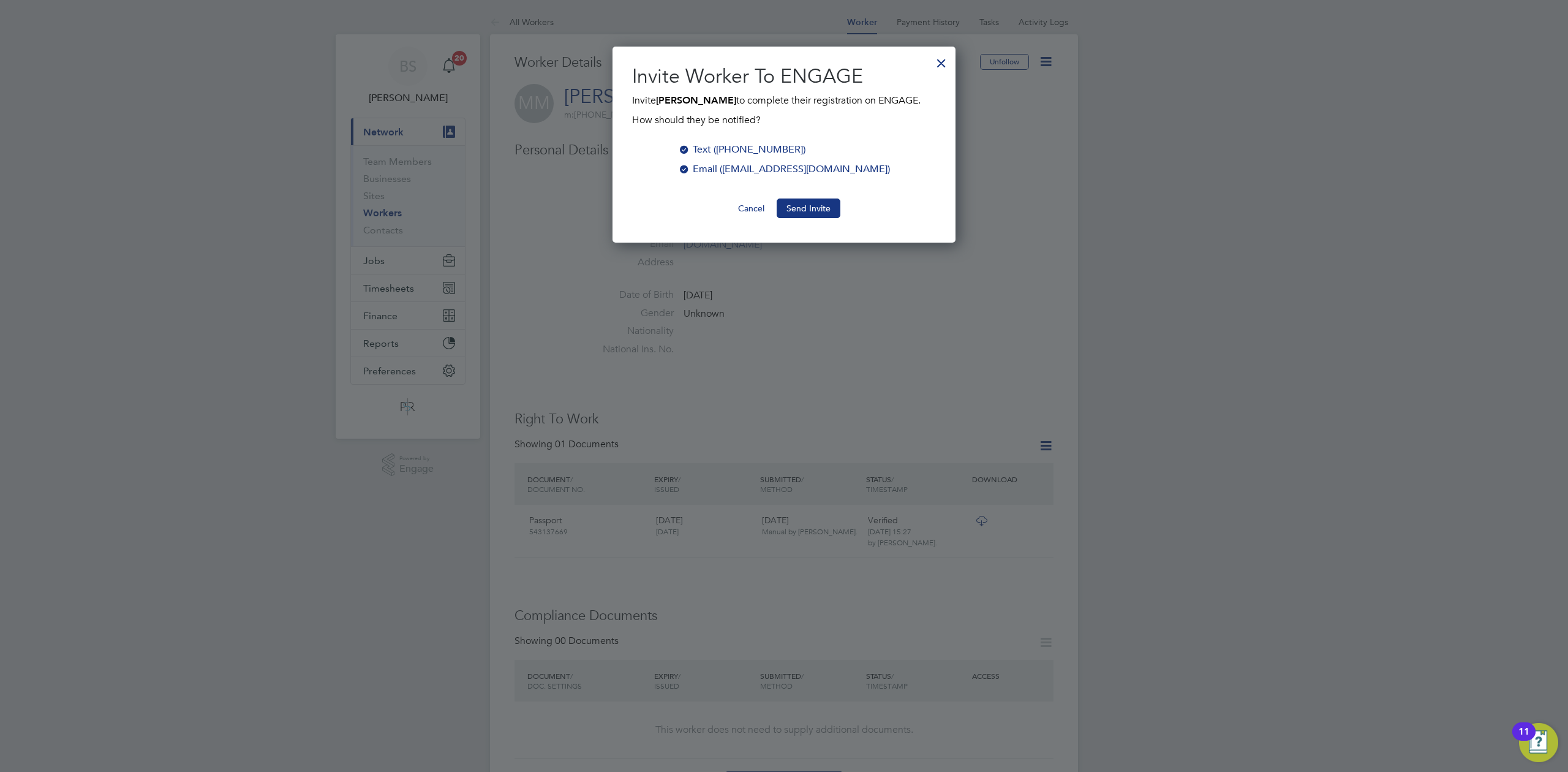
scroll to position [196, 344]
click at [804, 202] on button "Send Invite" at bounding box center [808, 208] width 64 height 20
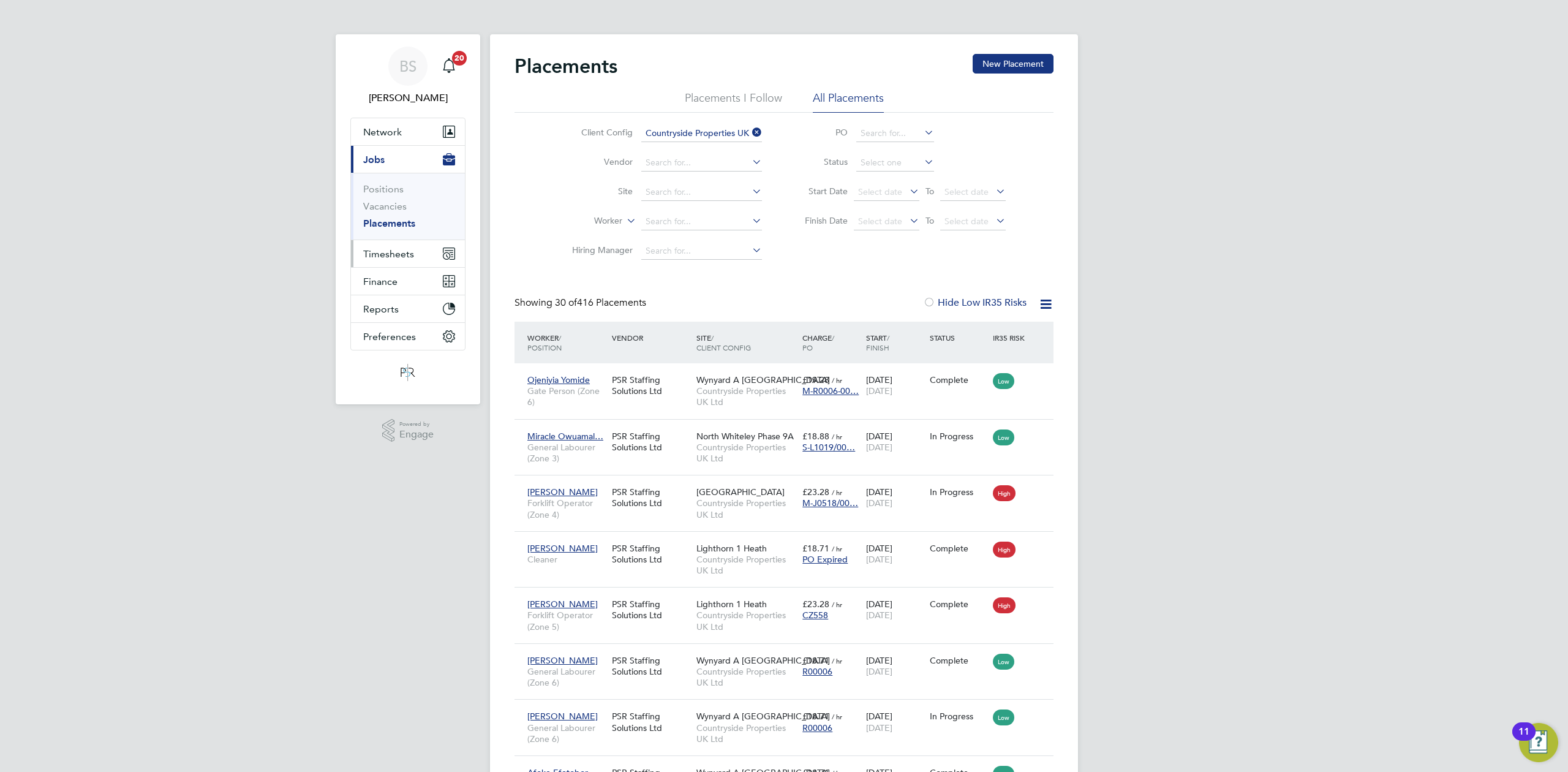
click at [402, 252] on span "Timesheets" at bounding box center [389, 253] width 51 height 12
click at [378, 221] on link "Timesheets" at bounding box center [389, 216] width 51 height 12
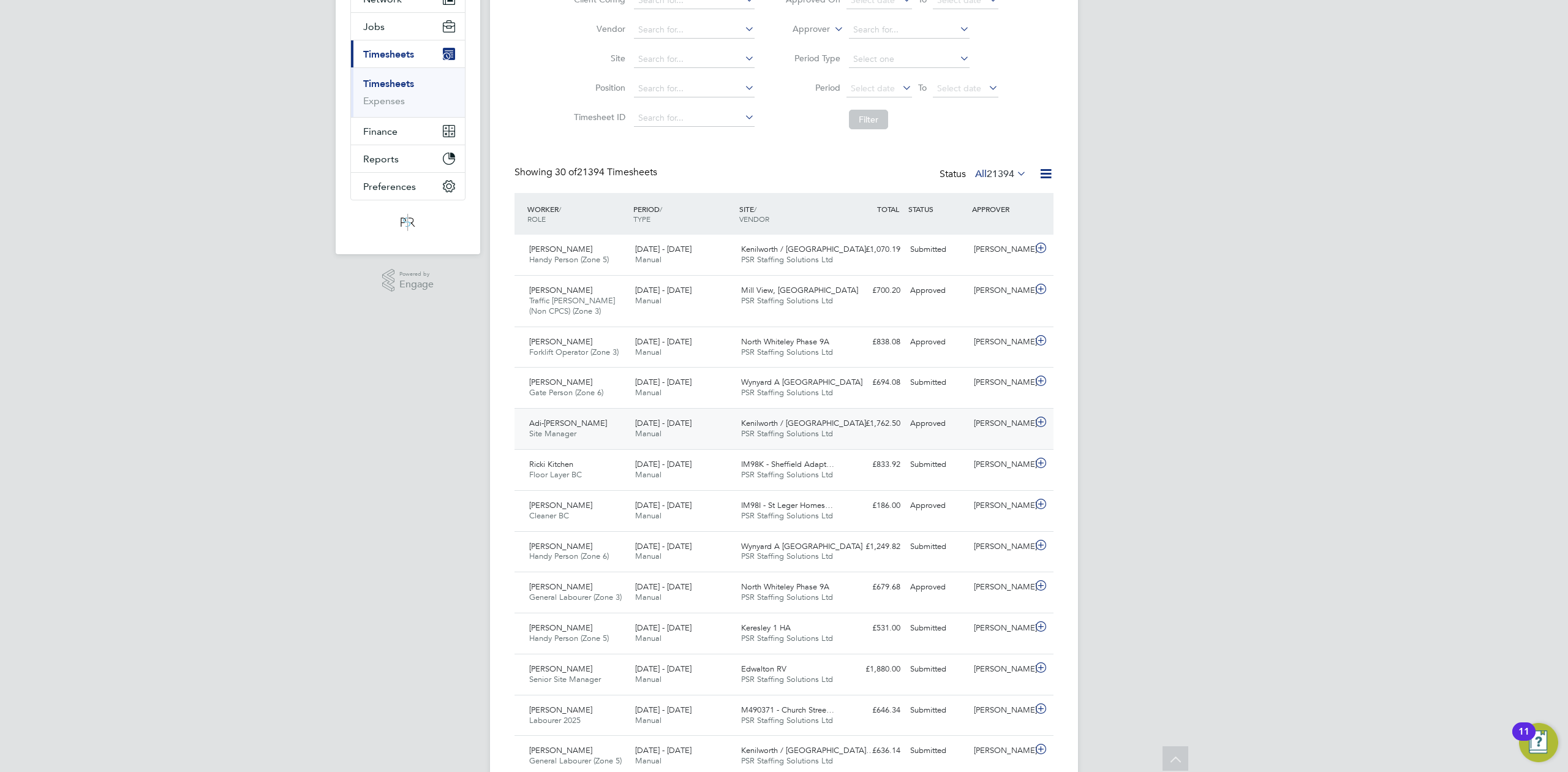
click at [711, 430] on div "[DATE] - [DATE] Manual" at bounding box center [683, 429] width 106 height 31
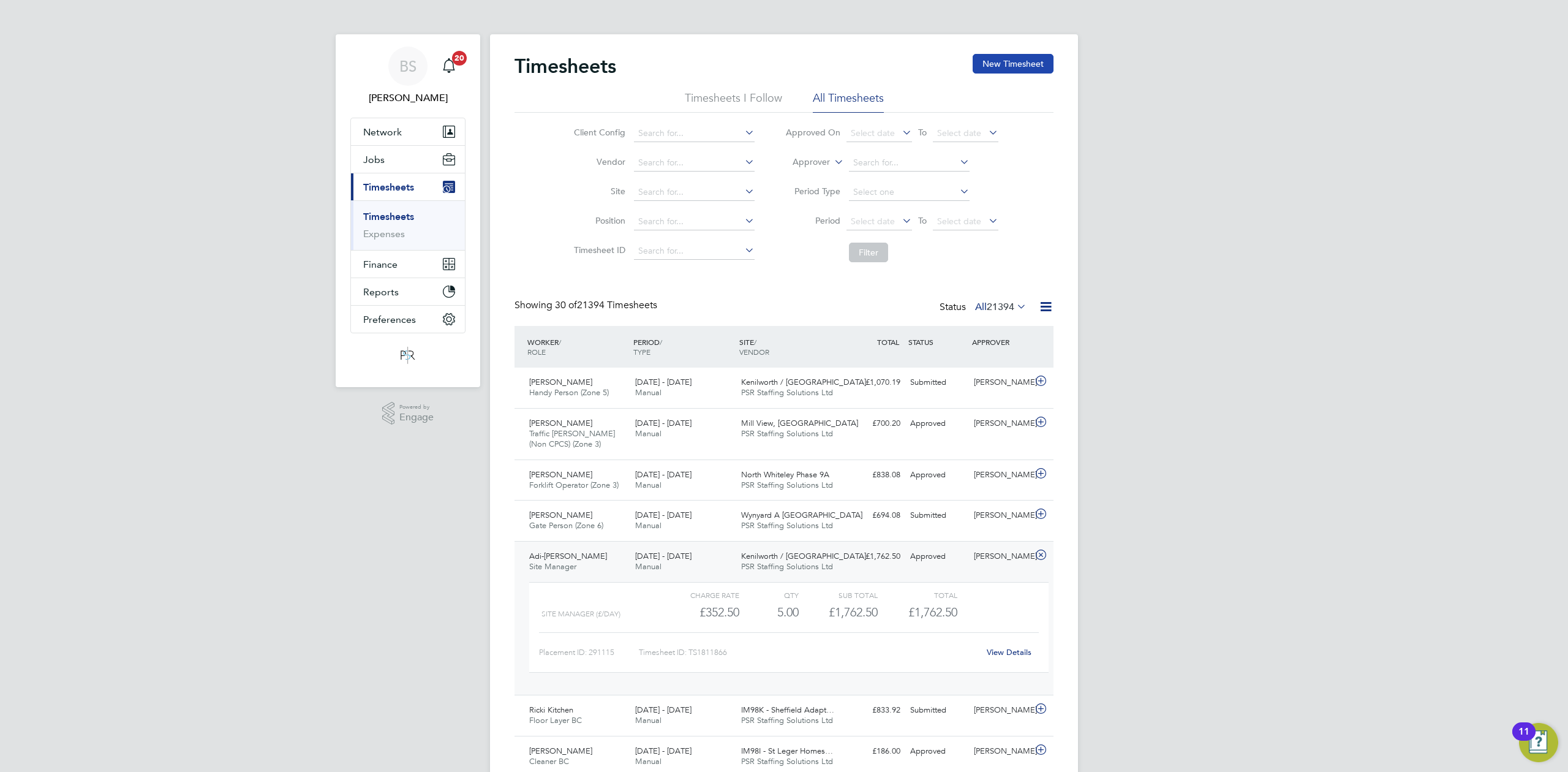
click at [1002, 63] on button "New Timesheet" at bounding box center [1013, 63] width 81 height 20
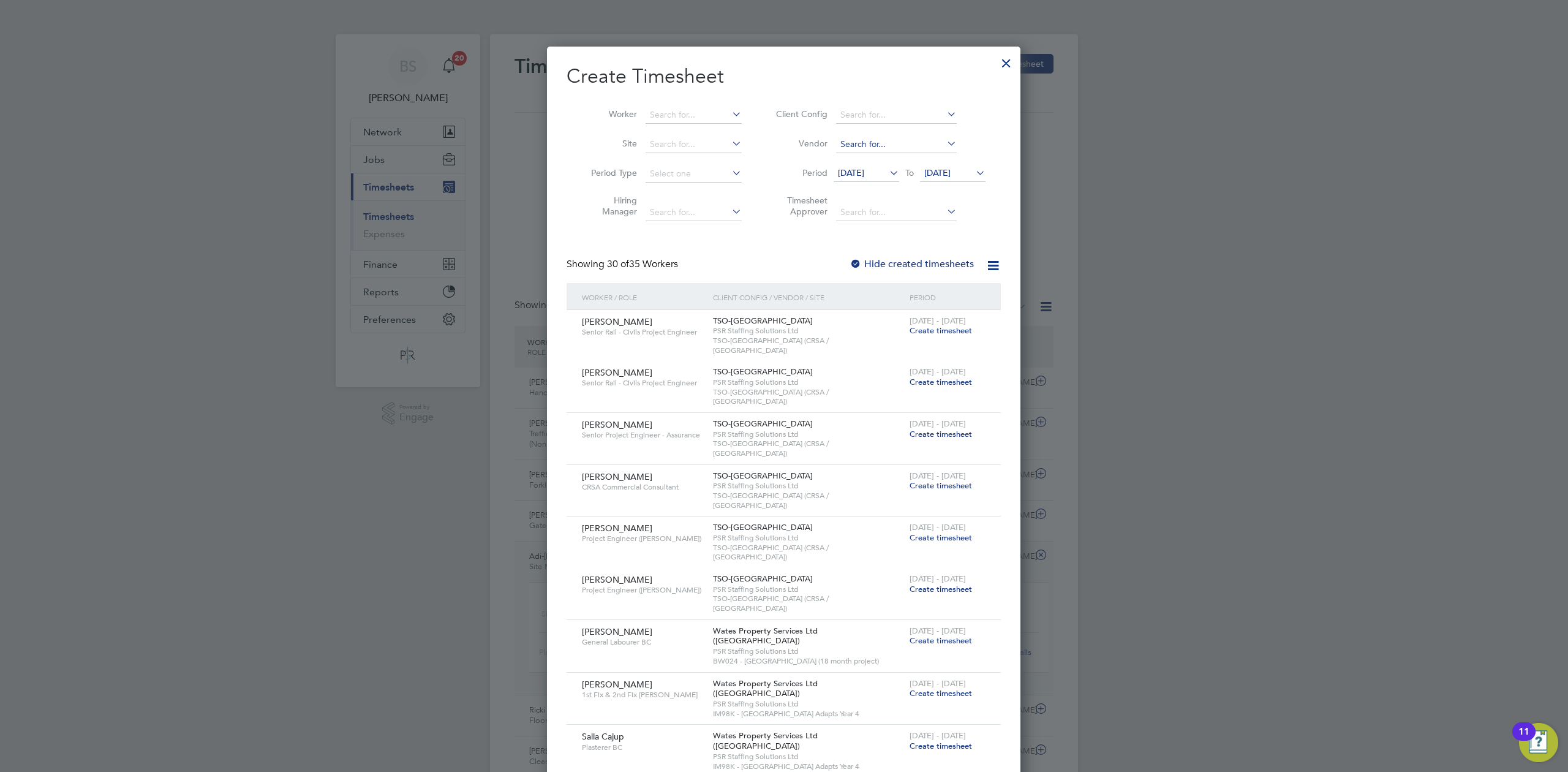
click at [874, 142] on input at bounding box center [897, 144] width 121 height 17
type input "l"
click at [712, 119] on input at bounding box center [694, 115] width 96 height 17
click at [724, 126] on b "Mcc" at bounding box center [732, 131] width 16 height 10
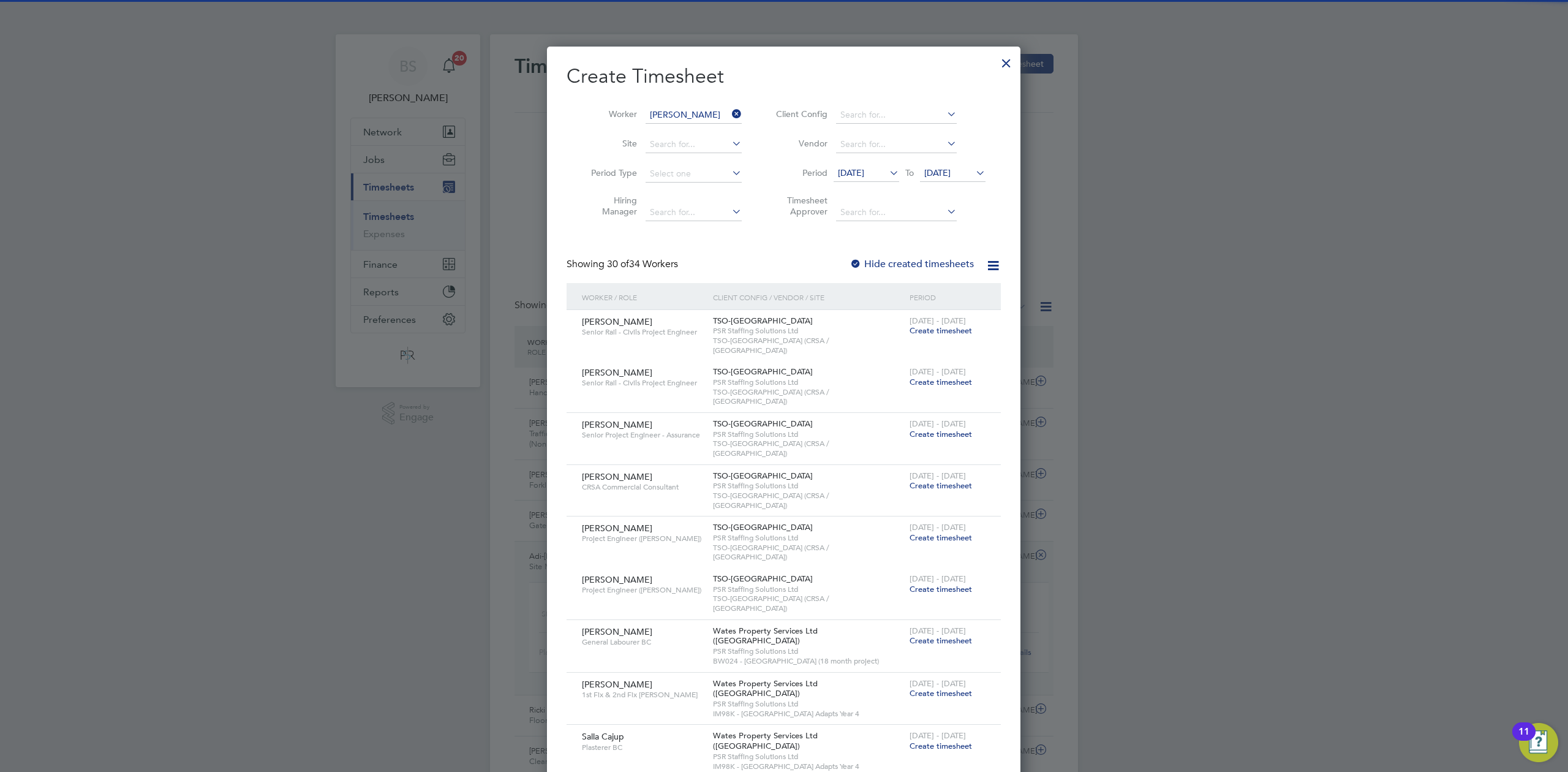
type input "[PERSON_NAME]"
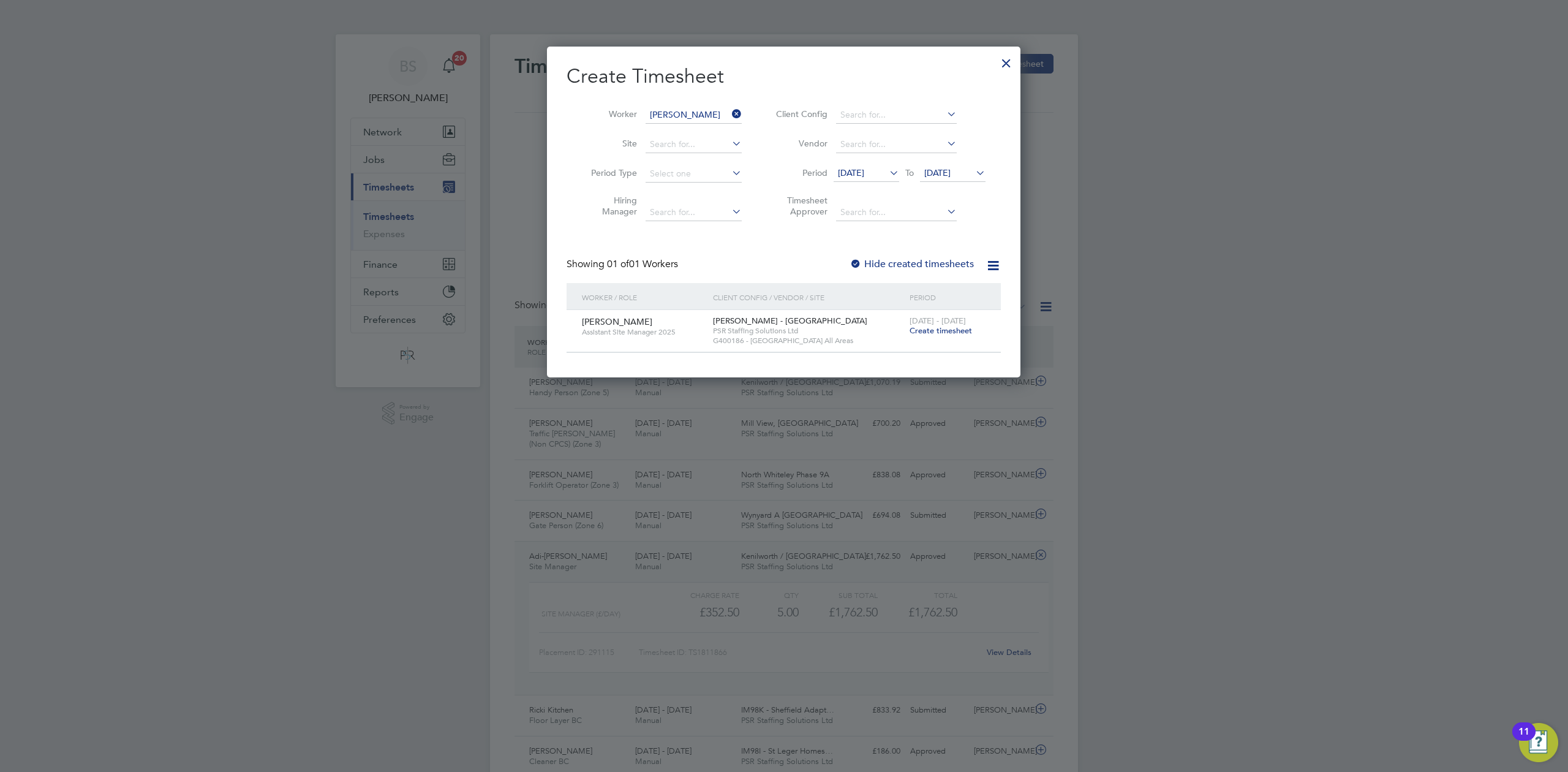
scroll to position [331, 474]
click at [938, 330] on span "Create timesheet" at bounding box center [941, 330] width 63 height 10
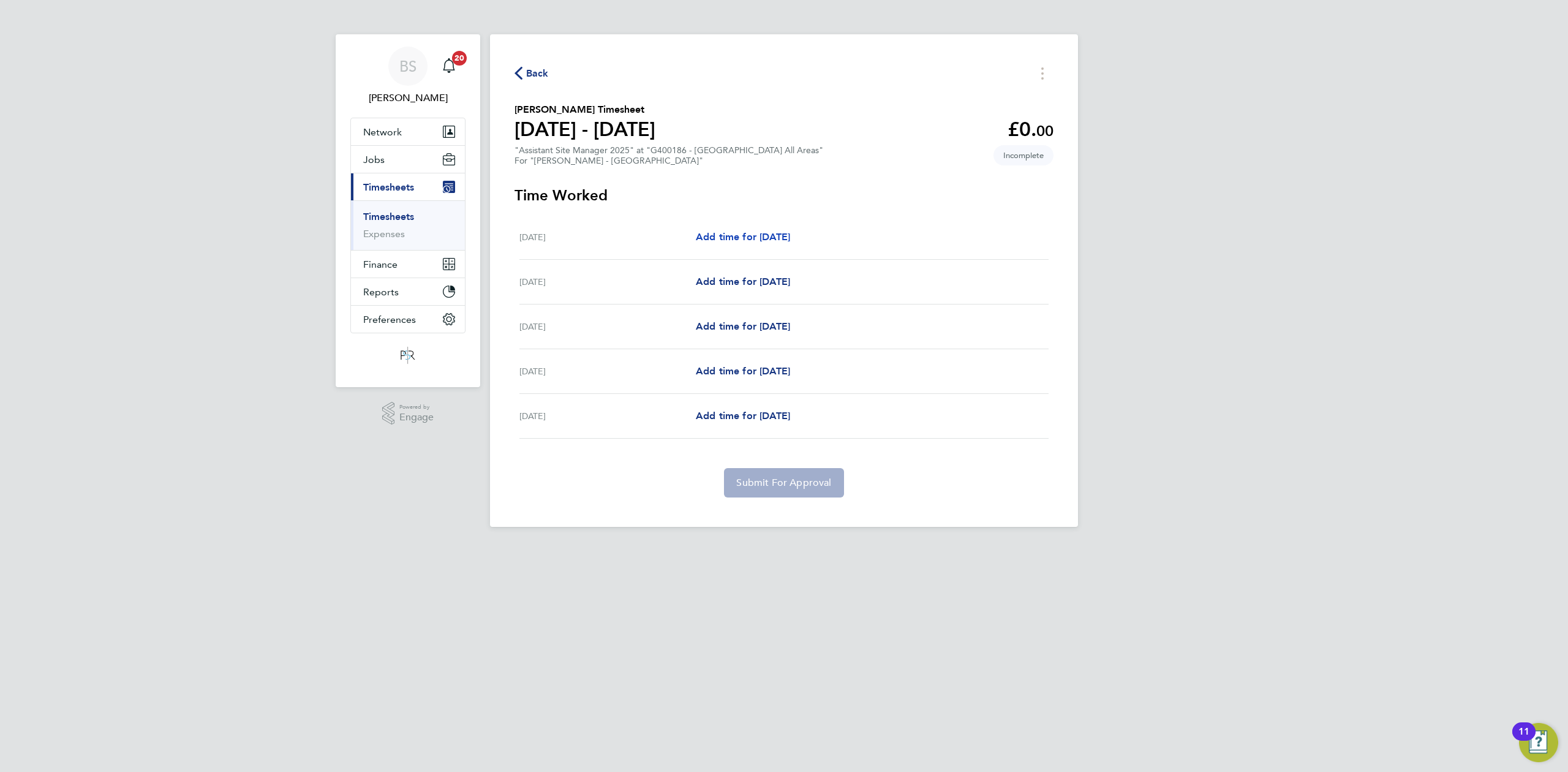
click at [775, 239] on span "Add time for [DATE]" at bounding box center [743, 236] width 94 height 12
select select "30"
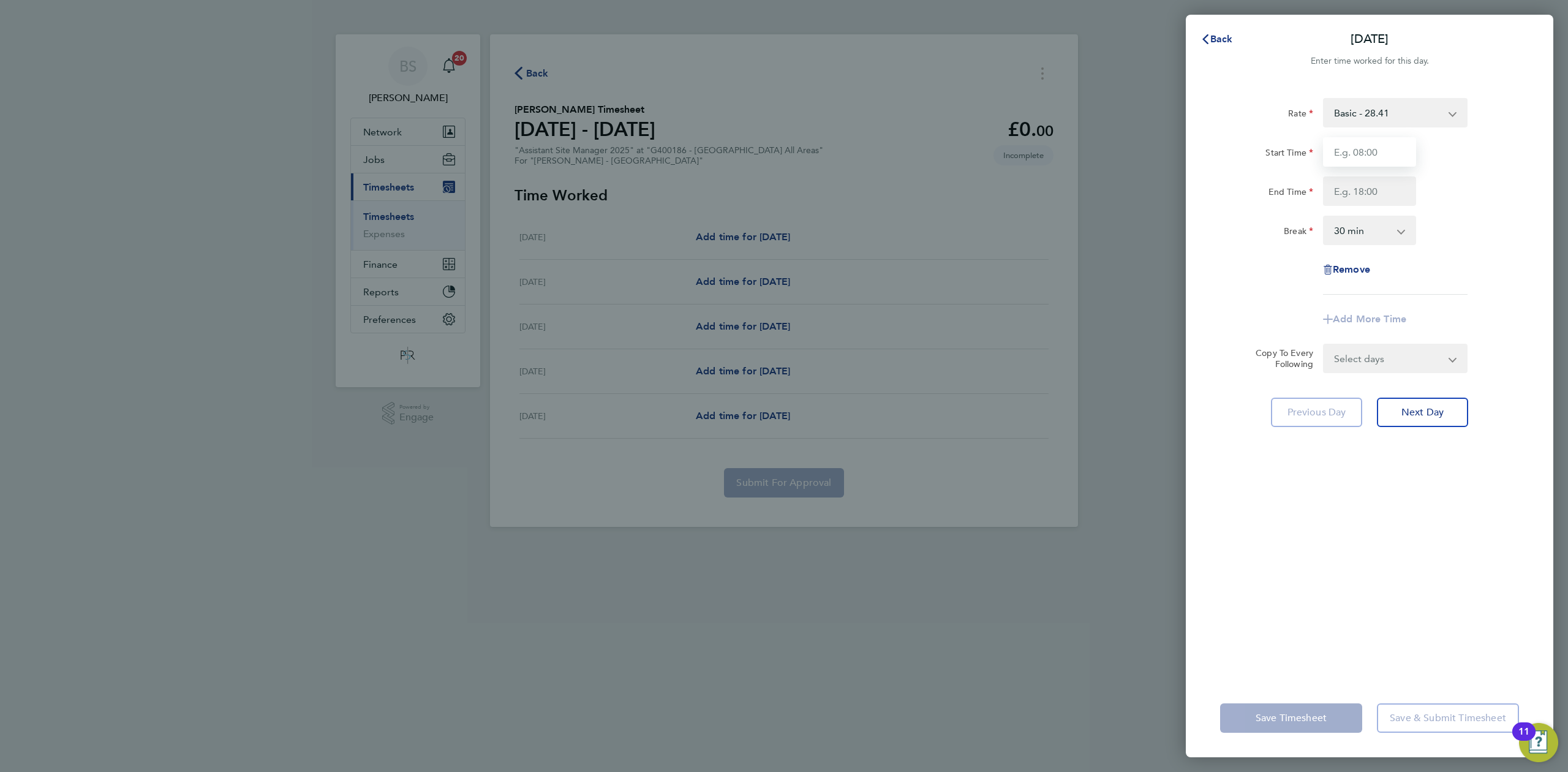
click at [1365, 154] on input "Start Time" at bounding box center [1369, 152] width 93 height 29
type input "08:00"
click at [1367, 184] on input "End Time" at bounding box center [1369, 191] width 93 height 29
type input "04:30"
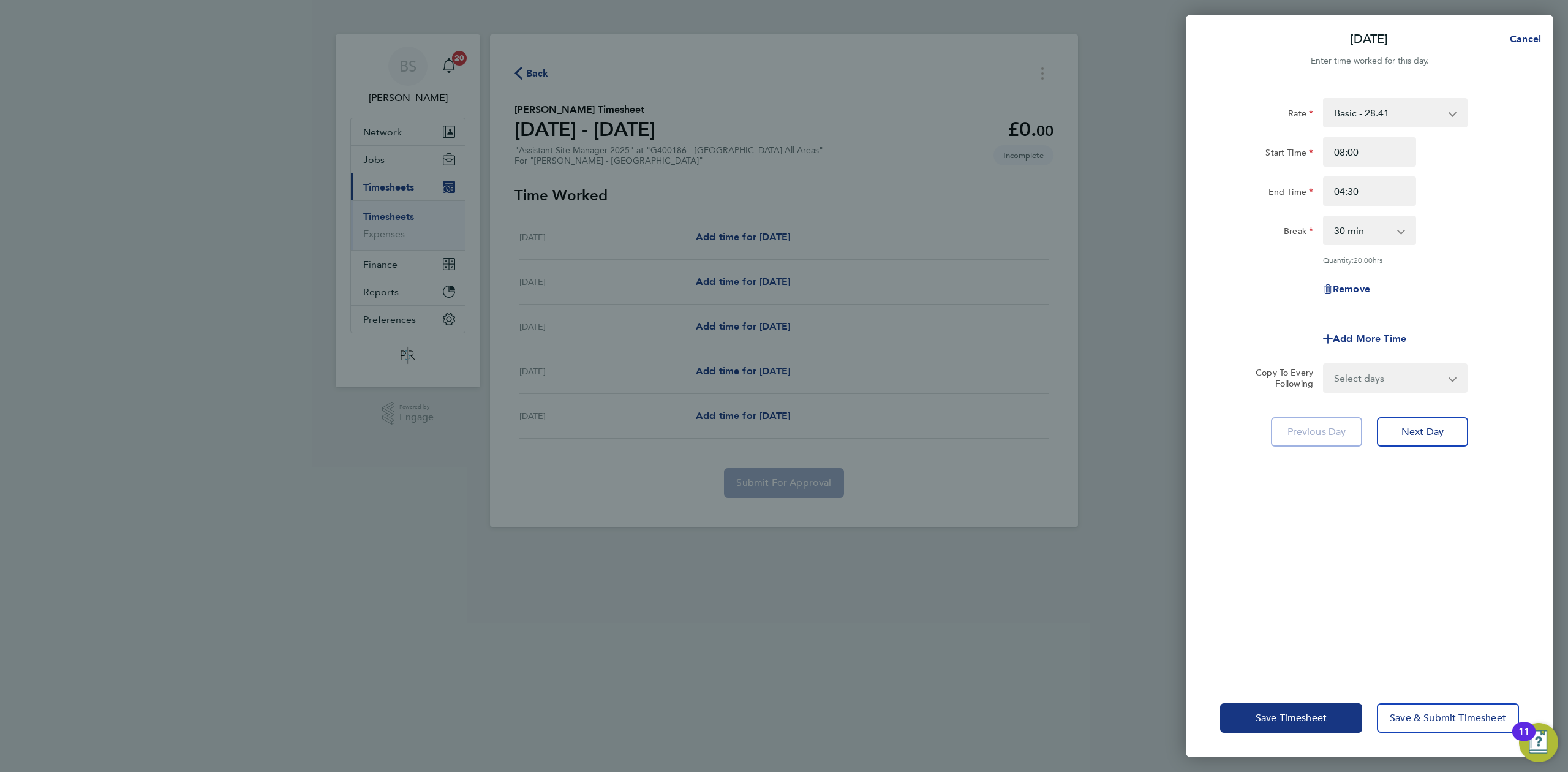
click at [1473, 235] on div "Break 0 min 15 min 30 min 45 min 60 min 75 min 90 min" at bounding box center [1370, 230] width 308 height 29
click at [1402, 370] on select "Select days Day [DATE] [DATE] [DATE] [DATE]" at bounding box center [1388, 378] width 128 height 27
select select "TUE"
click at [1324, 364] on select "Select days Day [DATE] [DATE] [DATE] [DATE]" at bounding box center [1388, 378] width 128 height 27
select select "[DATE]"
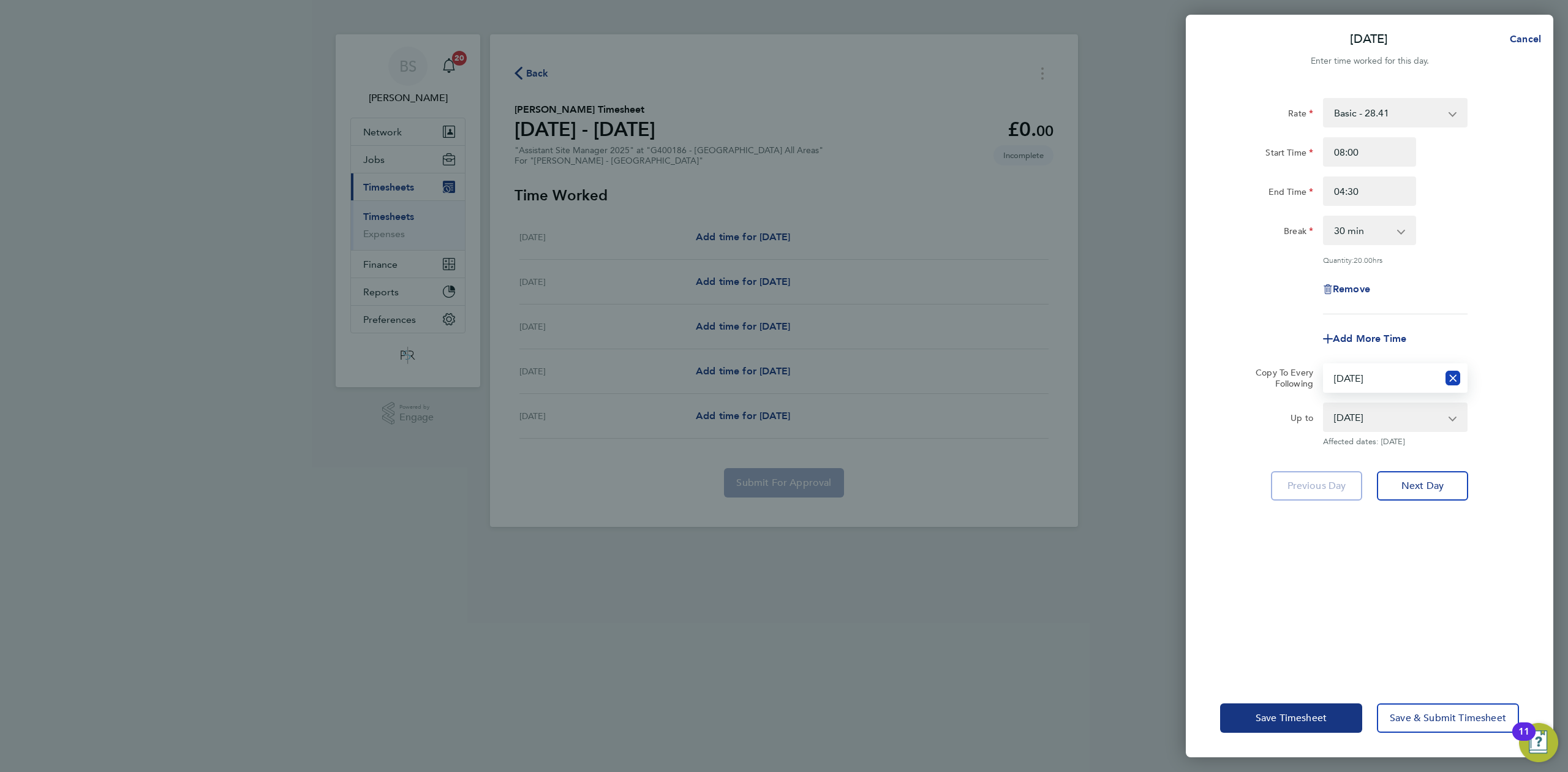
click at [1460, 379] on icon "Reset selection" at bounding box center [1453, 378] width 15 height 15
click at [1422, 376] on select "Select days Day [DATE] [DATE] [DATE] [DATE]" at bounding box center [1388, 378] width 128 height 27
select select "DAY"
click at [1324, 364] on select "Select days Day [DATE] [DATE] [DATE] [DATE]" at bounding box center [1388, 378] width 128 height 27
select select "[DATE]"
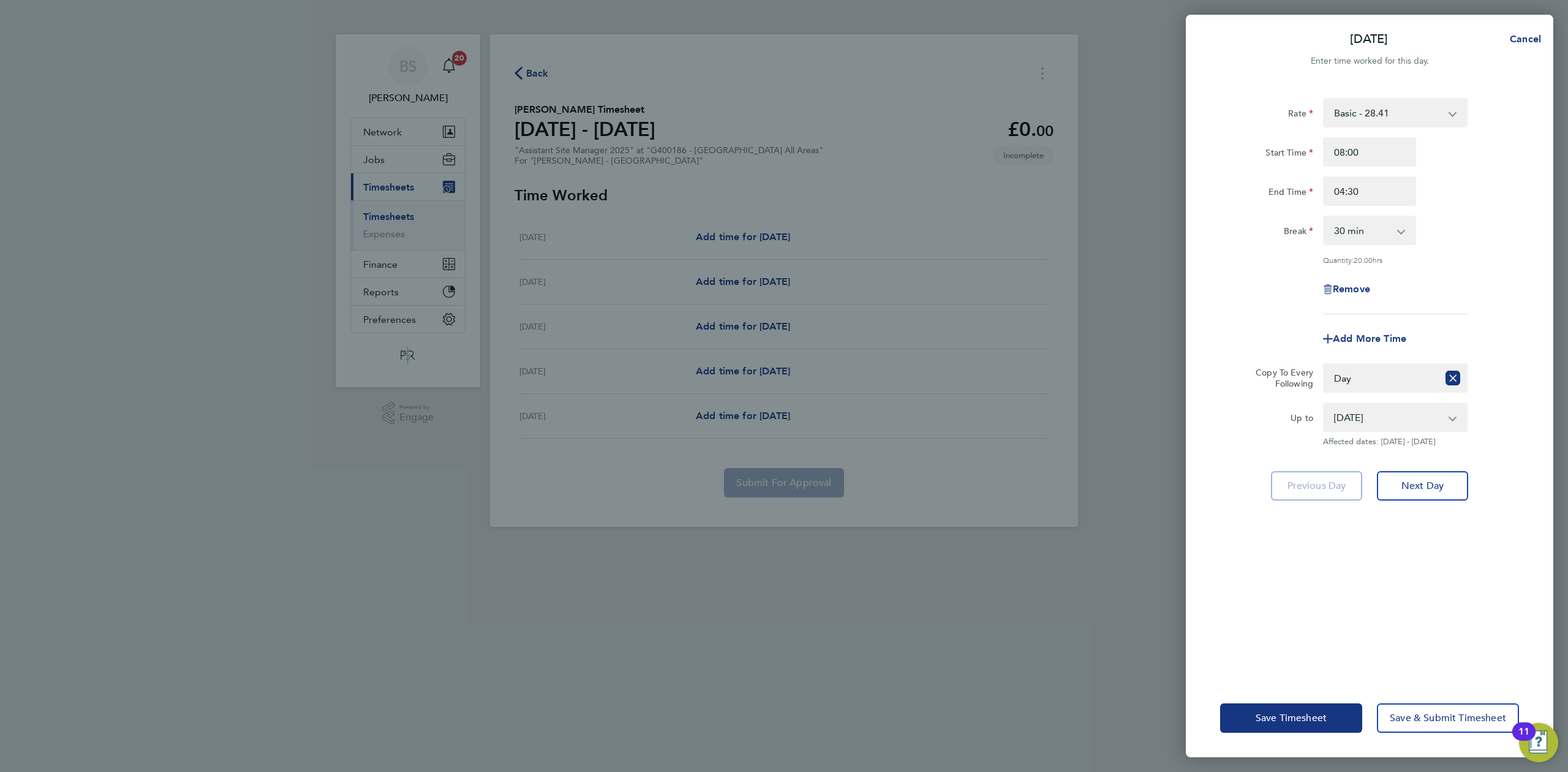
click at [1355, 348] on div "Add More Time" at bounding box center [1369, 338] width 103 height 29
click at [1304, 719] on span "Save Timesheet" at bounding box center [1291, 718] width 71 height 12
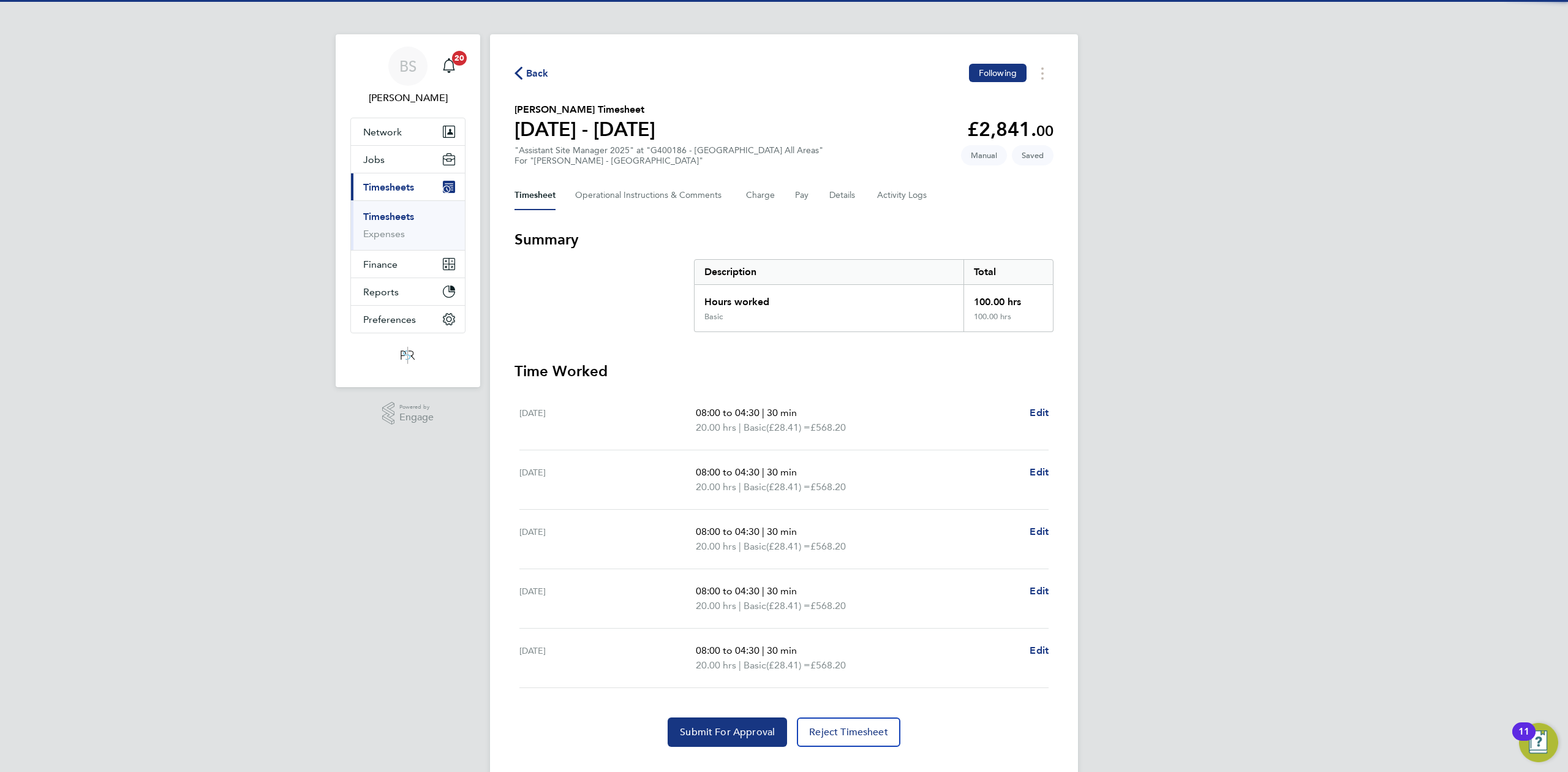
scroll to position [25, 0]
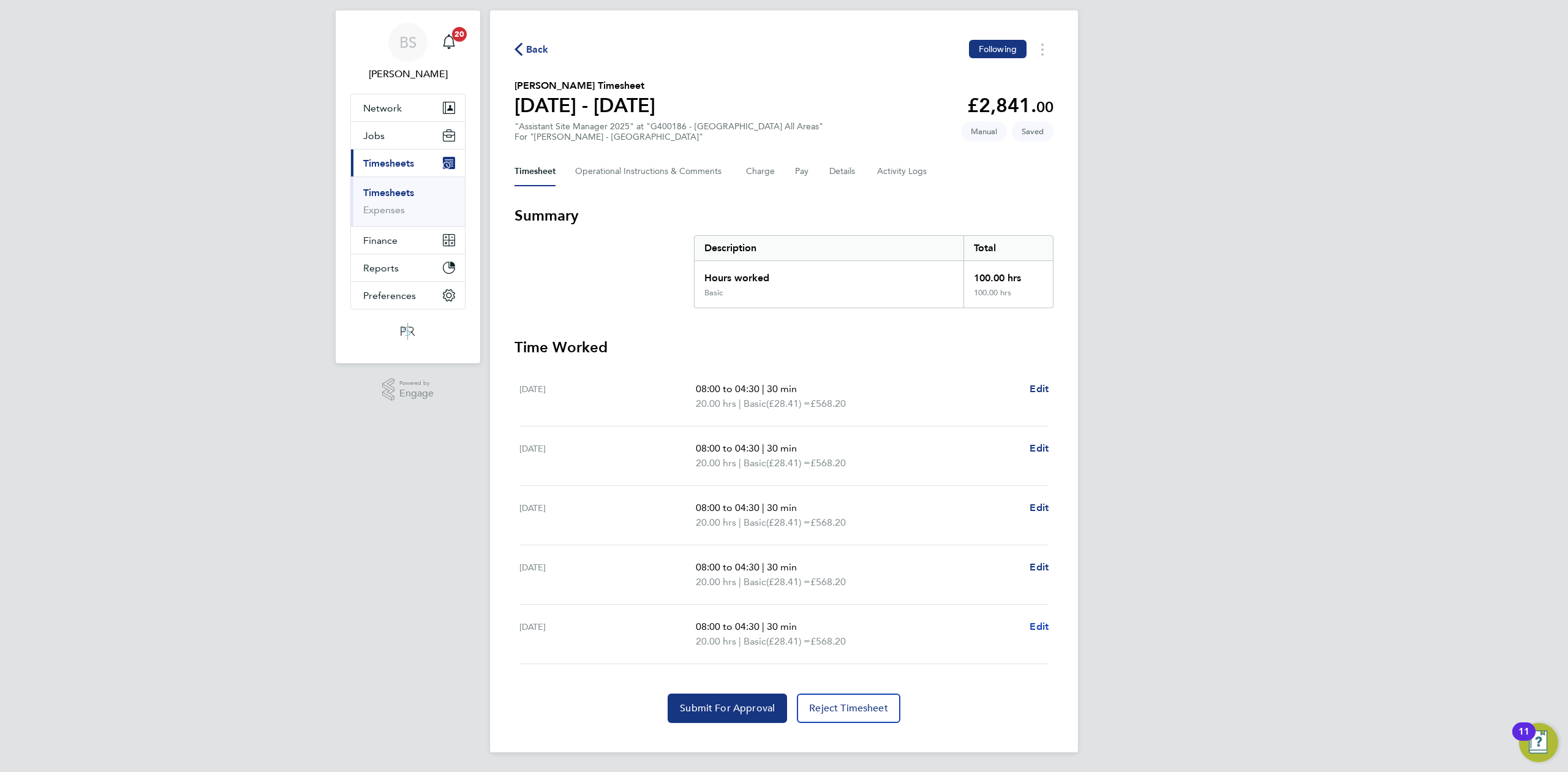
click at [1037, 625] on span "Edit" at bounding box center [1039, 626] width 19 height 12
select select "30"
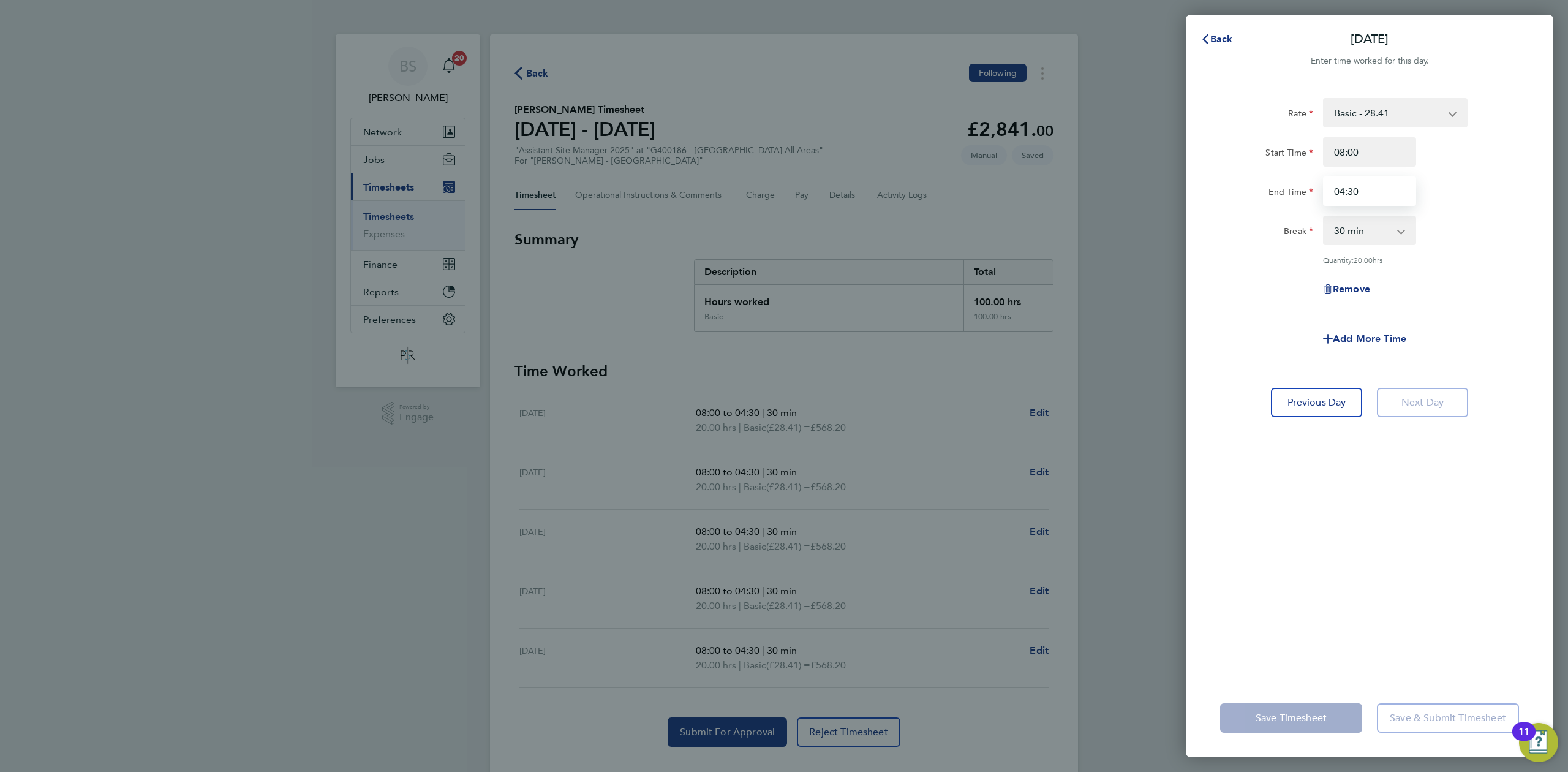
click at [1376, 197] on input "04:30" at bounding box center [1369, 191] width 93 height 29
click at [1343, 192] on input "04:30" at bounding box center [1369, 191] width 93 height 29
type input "15:30"
click at [1304, 565] on div "Rate Basic - 28.41 Start Time 08:00 End Time 15:30 Break 0 min 15 min 30 min 45…" at bounding box center [1369, 381] width 368 height 595
click at [1278, 719] on span "Save Timesheet" at bounding box center [1291, 718] width 71 height 12
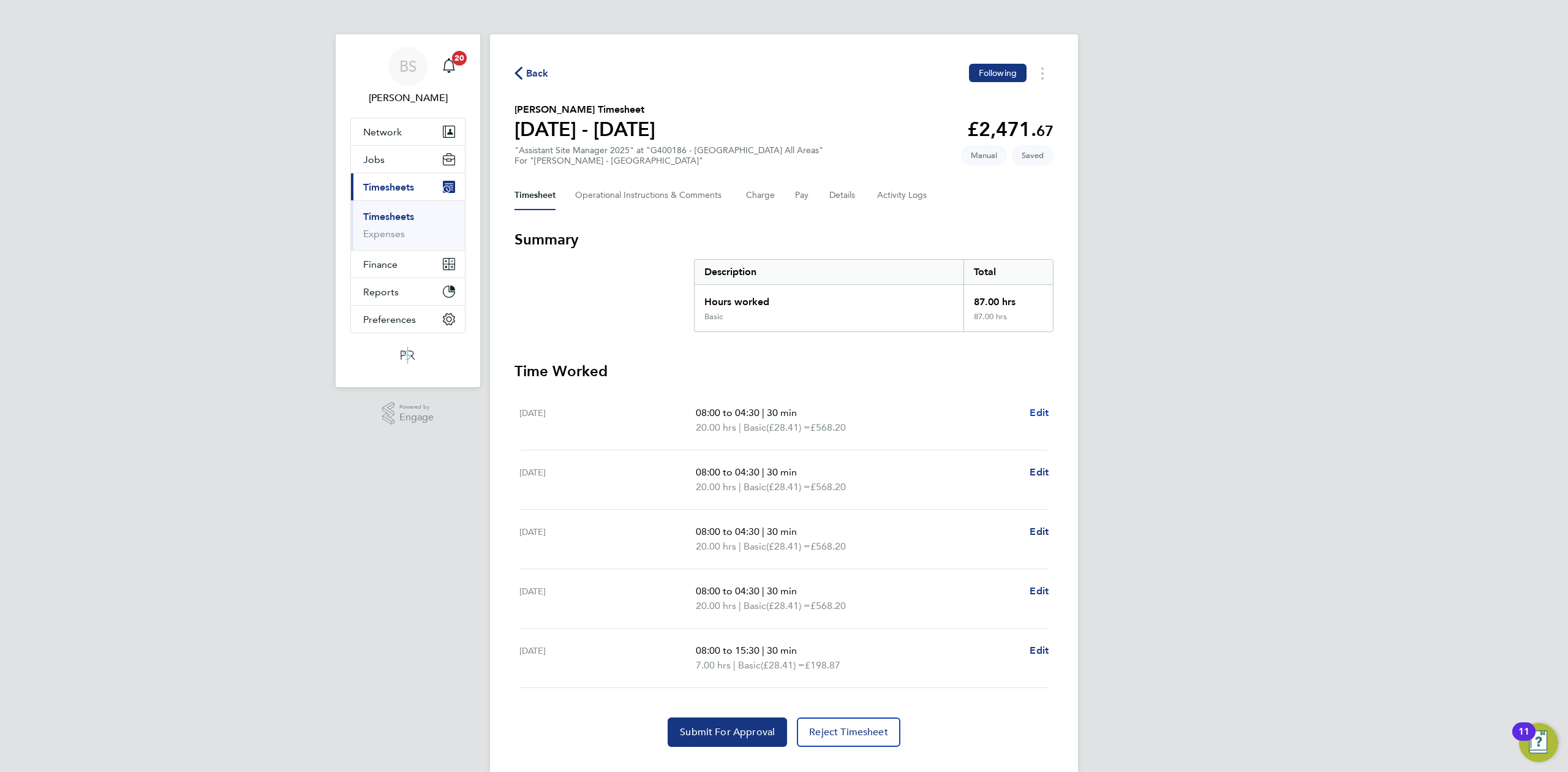
click at [1043, 408] on span "Edit" at bounding box center [1039, 413] width 19 height 12
select select "30"
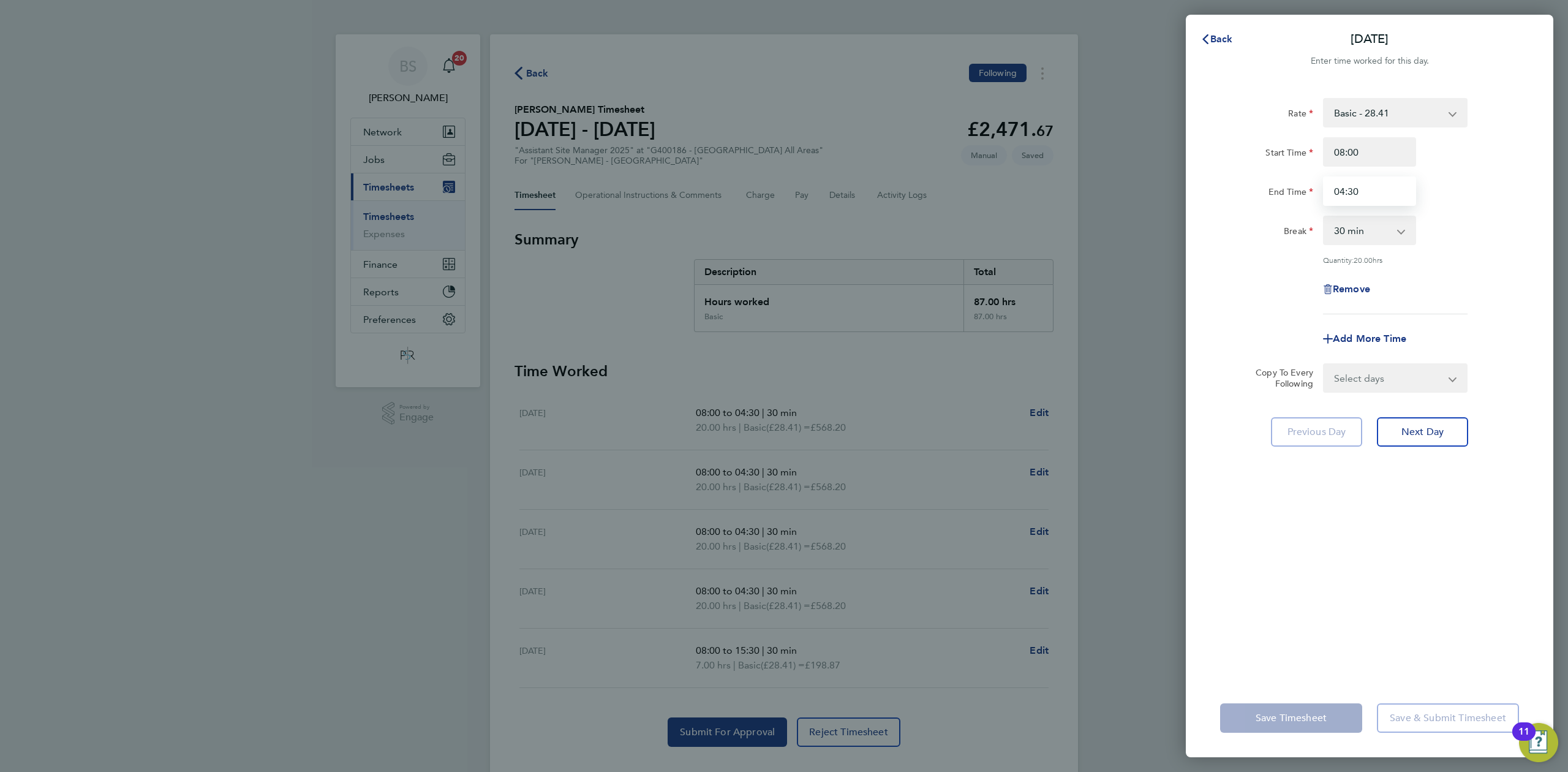
click at [1342, 189] on input "04:30" at bounding box center [1369, 191] width 93 height 29
type input "16:30"
click at [1279, 619] on div "Rate Basic - 28.41 Start Time 08:00 End Time 16:30 Break 0 min 15 min 30 min 45…" at bounding box center [1369, 381] width 368 height 595
click at [1379, 368] on select "Select days Day [DATE] [DATE] [DATE] [DATE]" at bounding box center [1388, 378] width 128 height 27
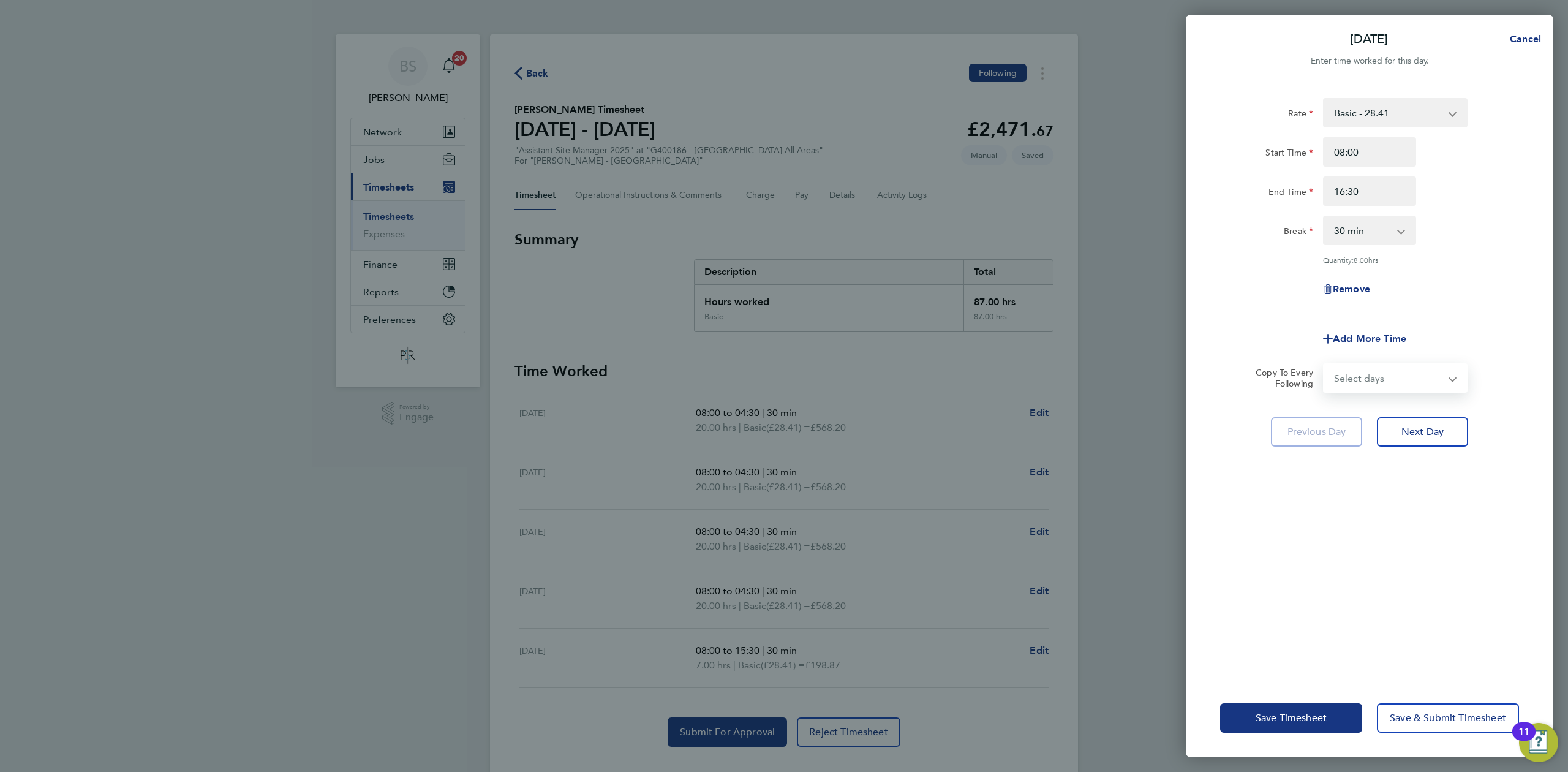
select select "DAY"
click at [1324, 364] on select "Select days Day [DATE] [DATE] [DATE] [DATE]" at bounding box center [1388, 378] width 128 height 27
select select "[DATE]"
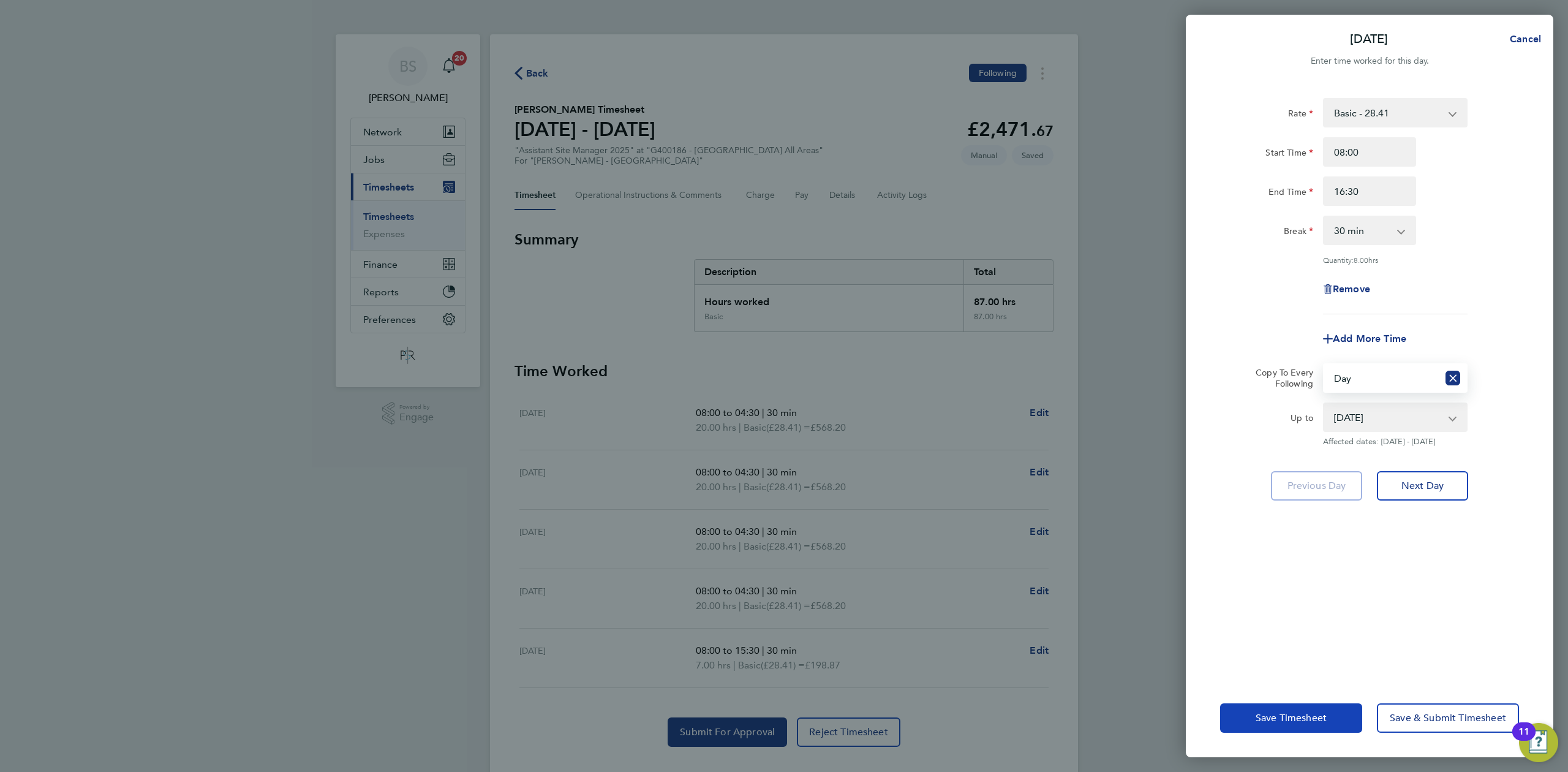
click at [1253, 708] on button "Save Timesheet" at bounding box center [1291, 718] width 142 height 29
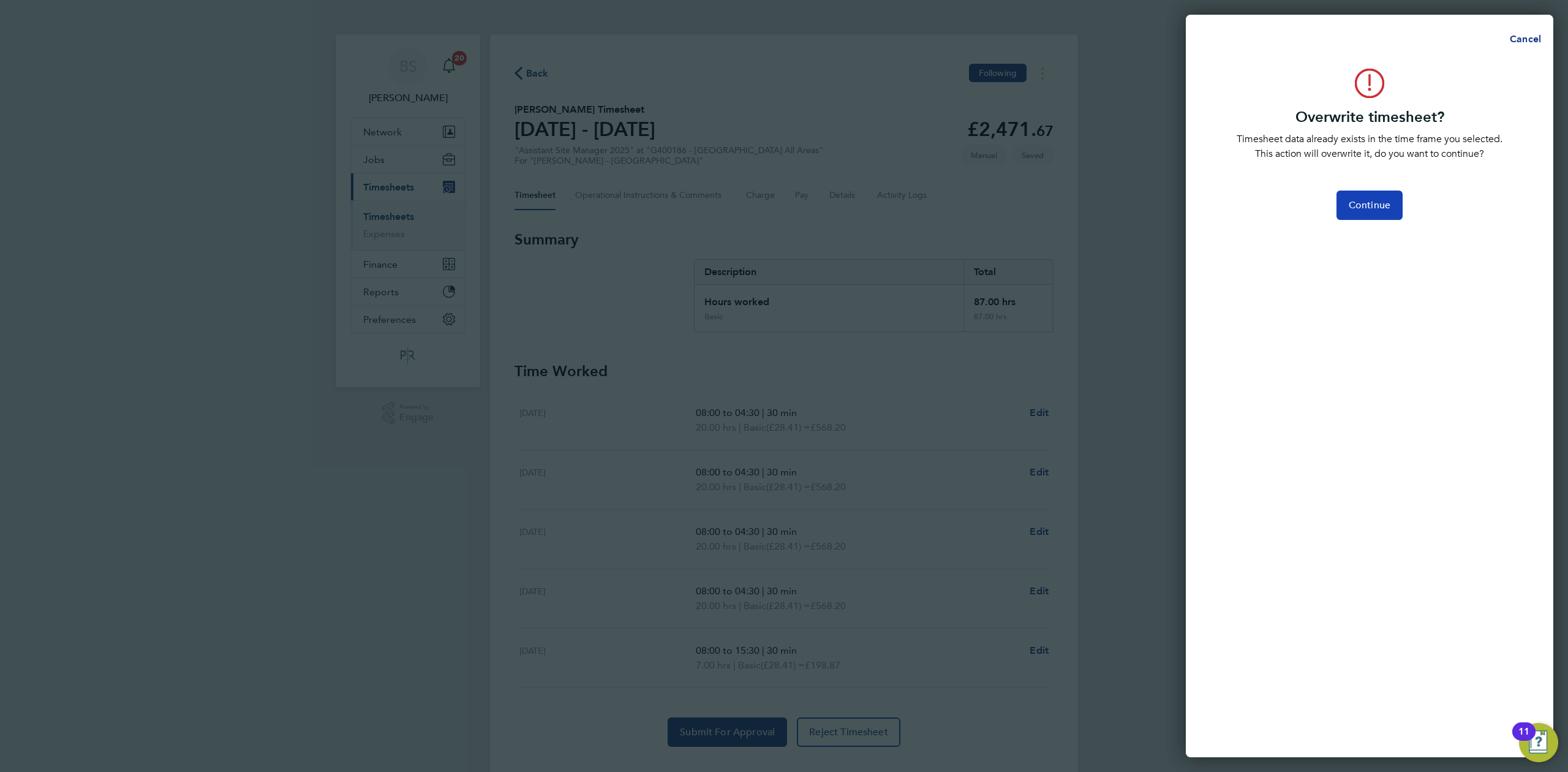
click at [1380, 203] on span "Continue" at bounding box center [1369, 205] width 41 height 12
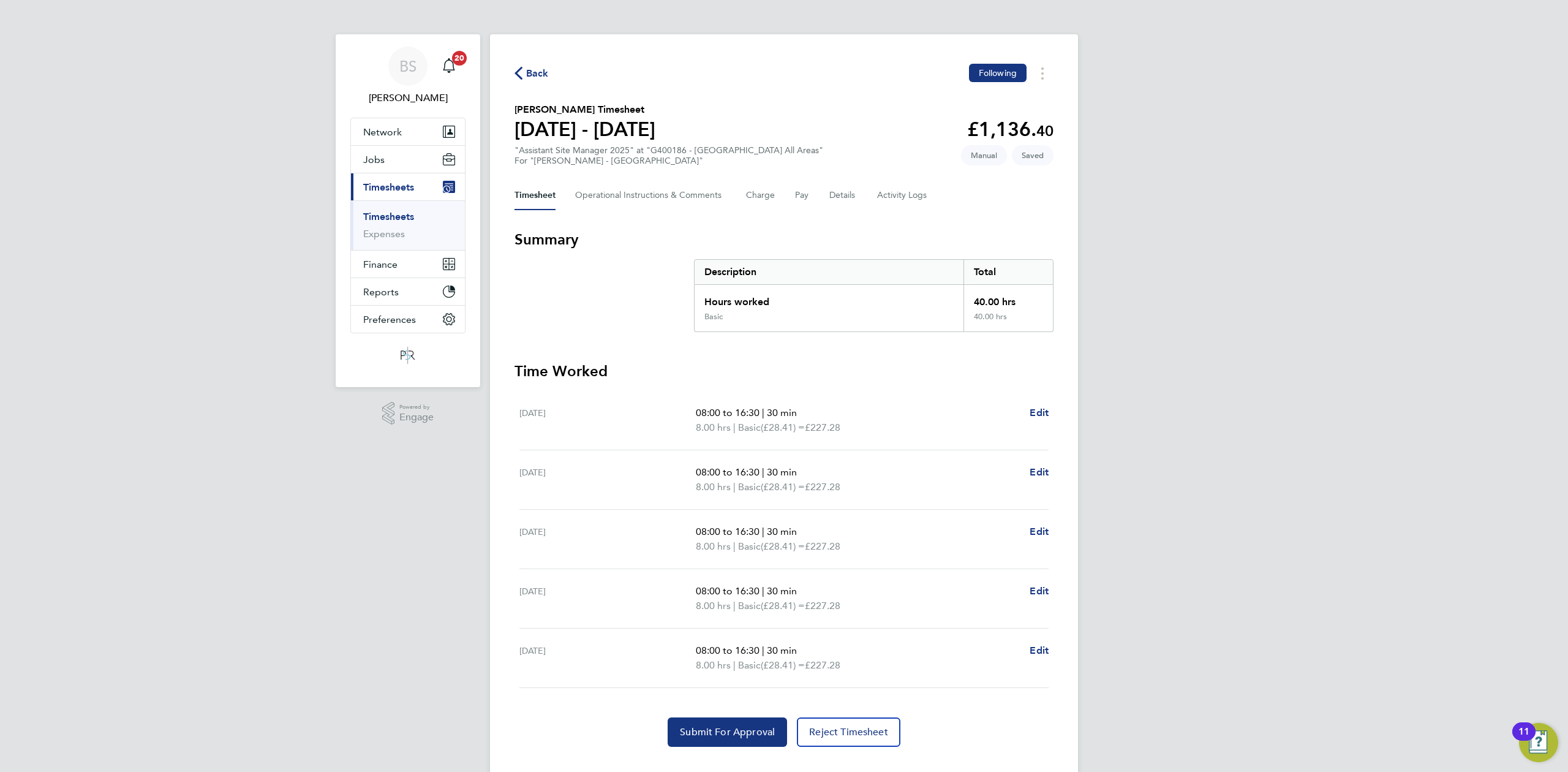
click at [1169, 521] on div "BS [PERSON_NAME] Notifications 20 Applications: Network Team Members Businesses…" at bounding box center [784, 398] width 1568 height 796
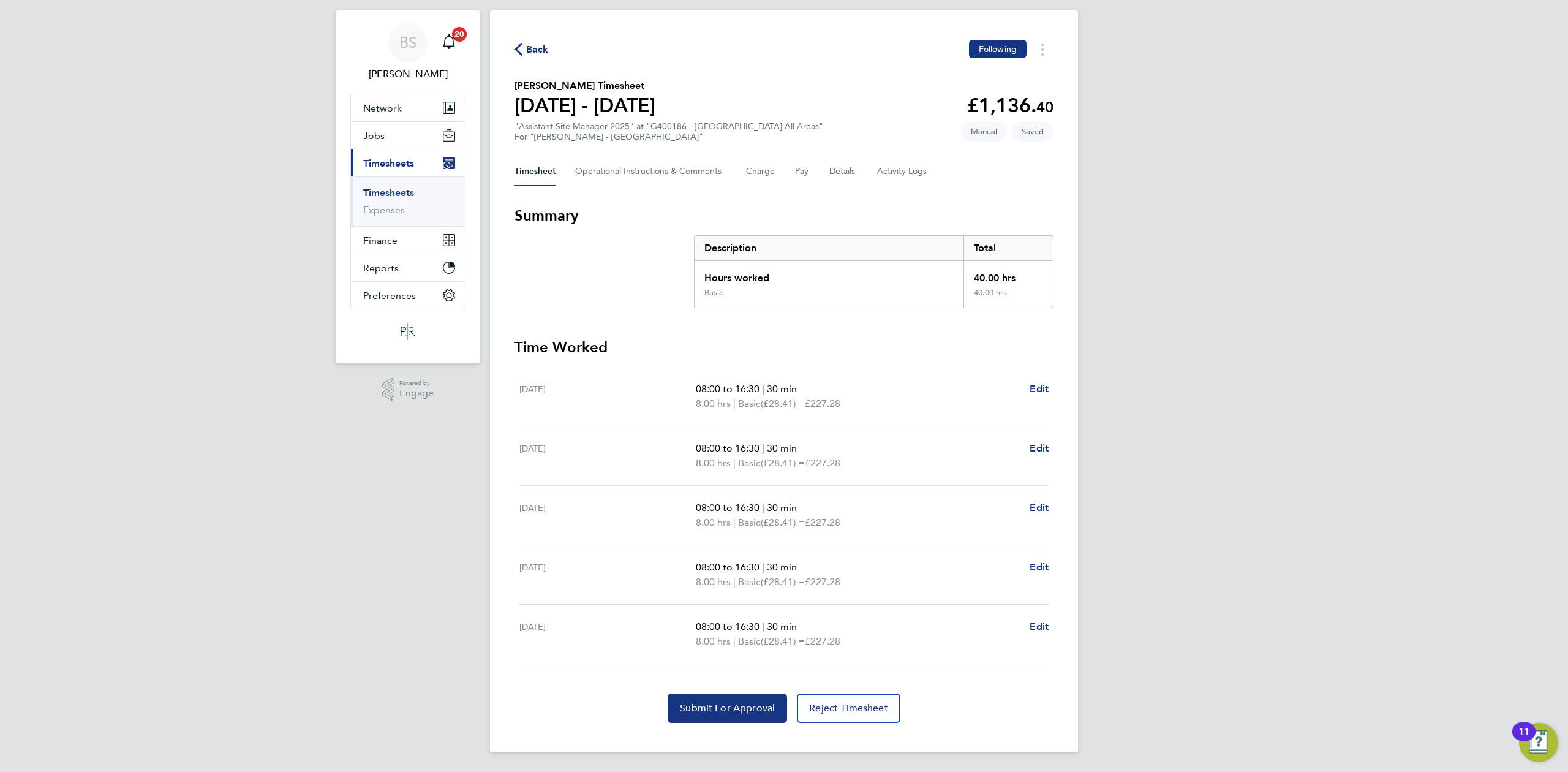
scroll to position [24, 0]
click at [1042, 630] on span "Edit" at bounding box center [1039, 626] width 19 height 12
select select "30"
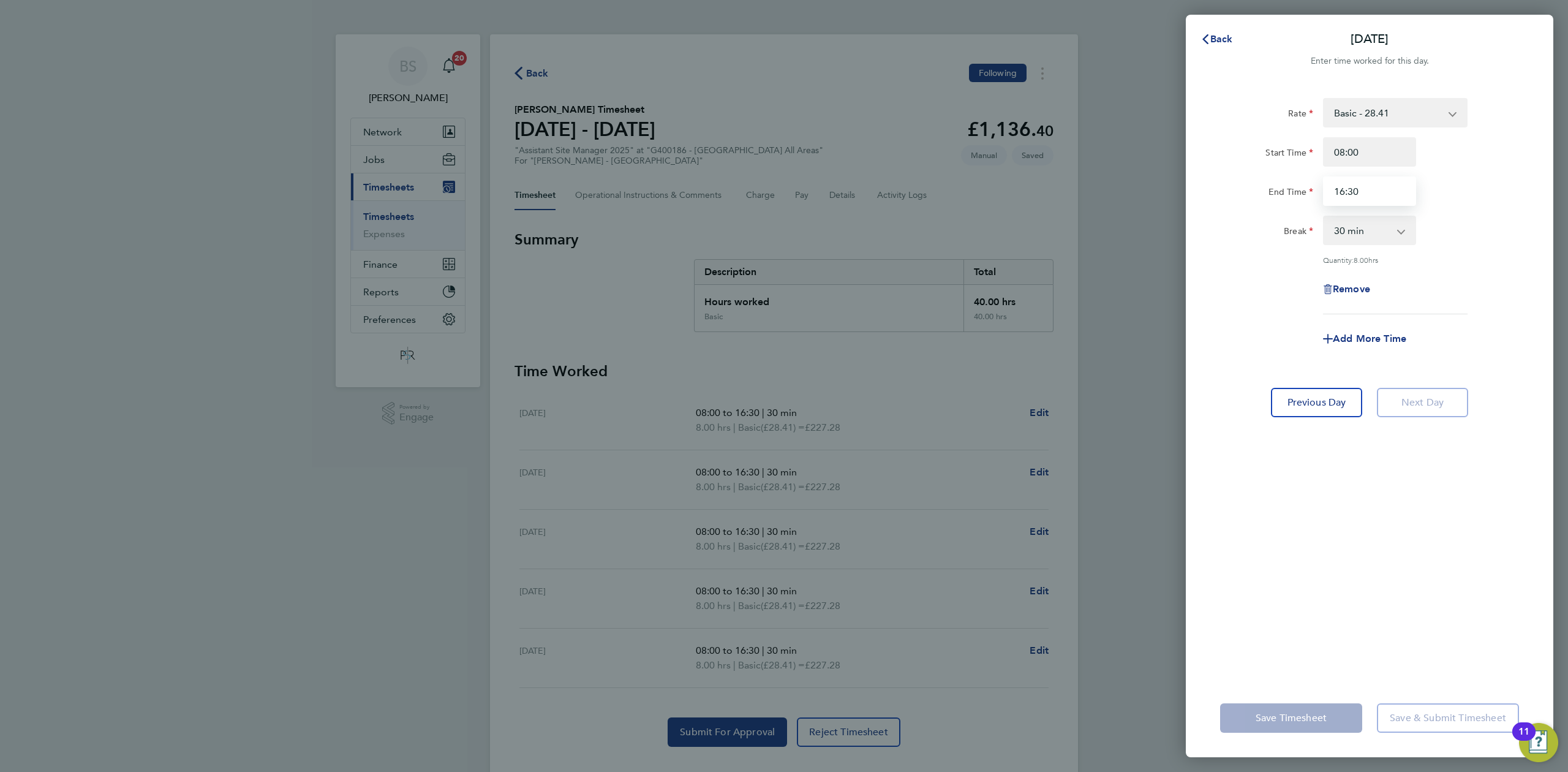
click at [1340, 182] on input "16:30" at bounding box center [1369, 191] width 93 height 29
type input "15:30"
click at [1260, 489] on div "Rate Basic - 28.41 Start Time 08:00 End Time 15:30 Break 0 min 15 min 30 min 45…" at bounding box center [1369, 381] width 368 height 595
click at [1270, 714] on span "Save Timesheet" at bounding box center [1291, 718] width 71 height 12
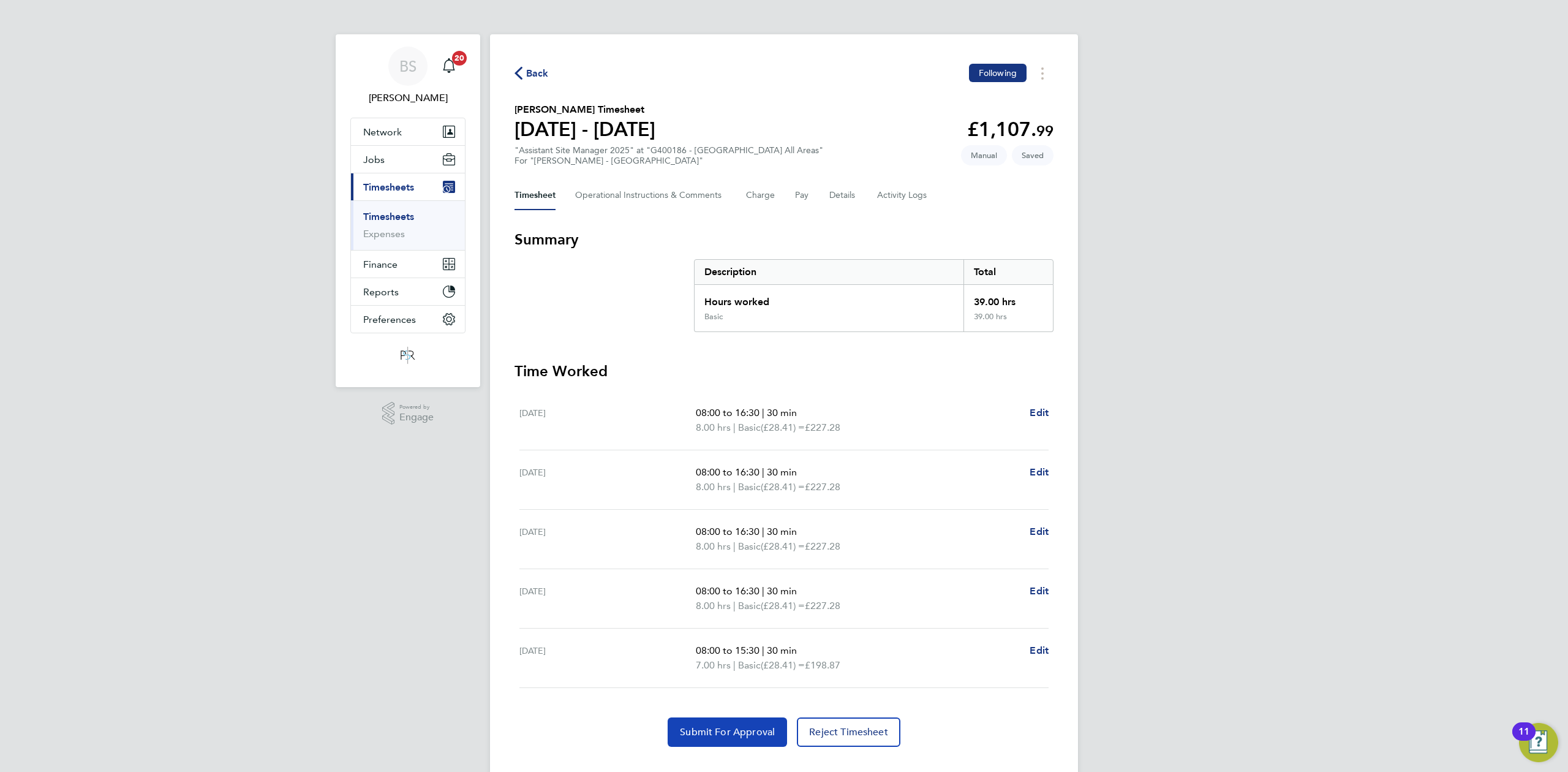
click at [730, 733] on span "Submit For Approval" at bounding box center [728, 732] width 95 height 12
